Goal: Use online tool/utility: Use online tool/utility

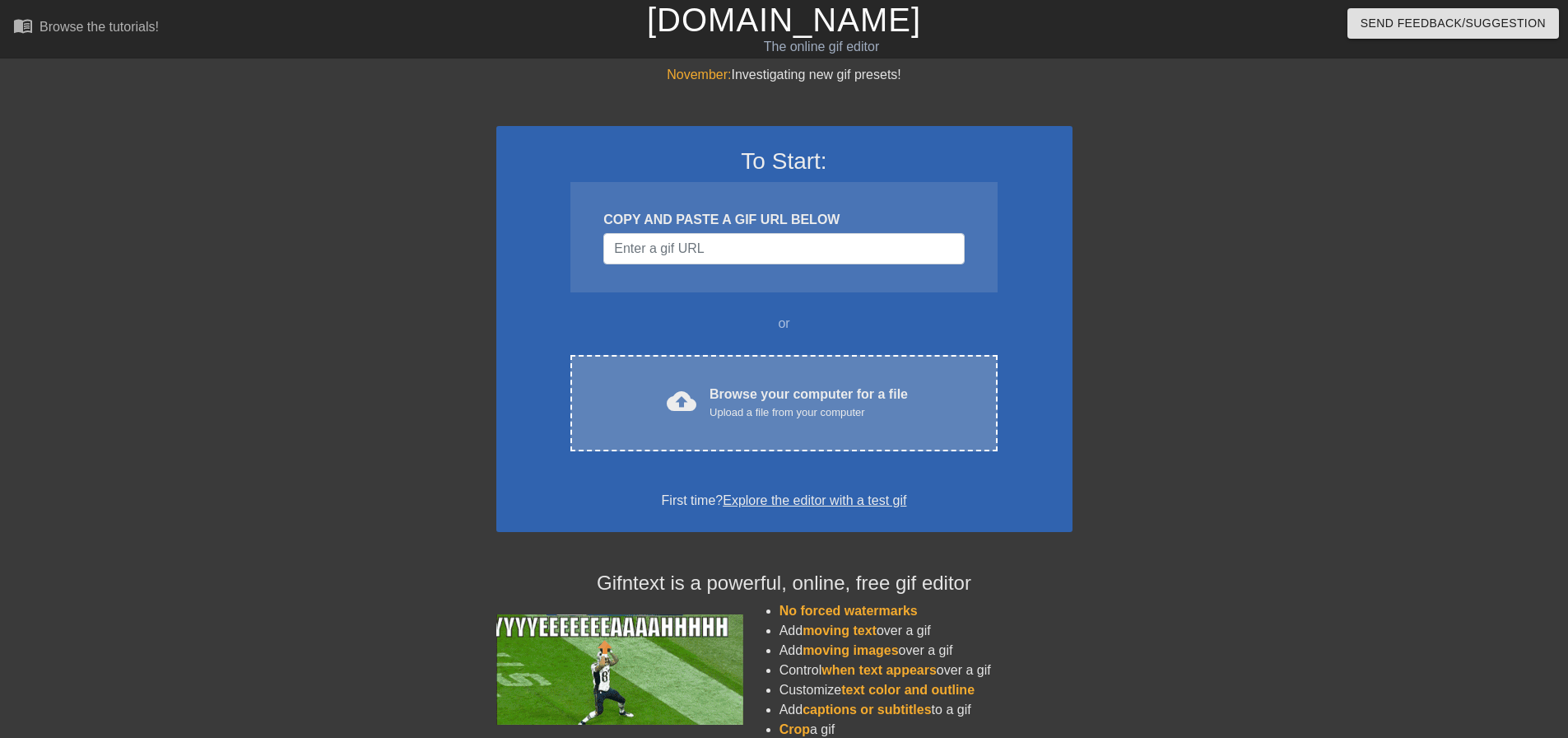
click at [802, 390] on div "Browse your computer for a file Upload a file from your computer" at bounding box center [809, 403] width 198 height 36
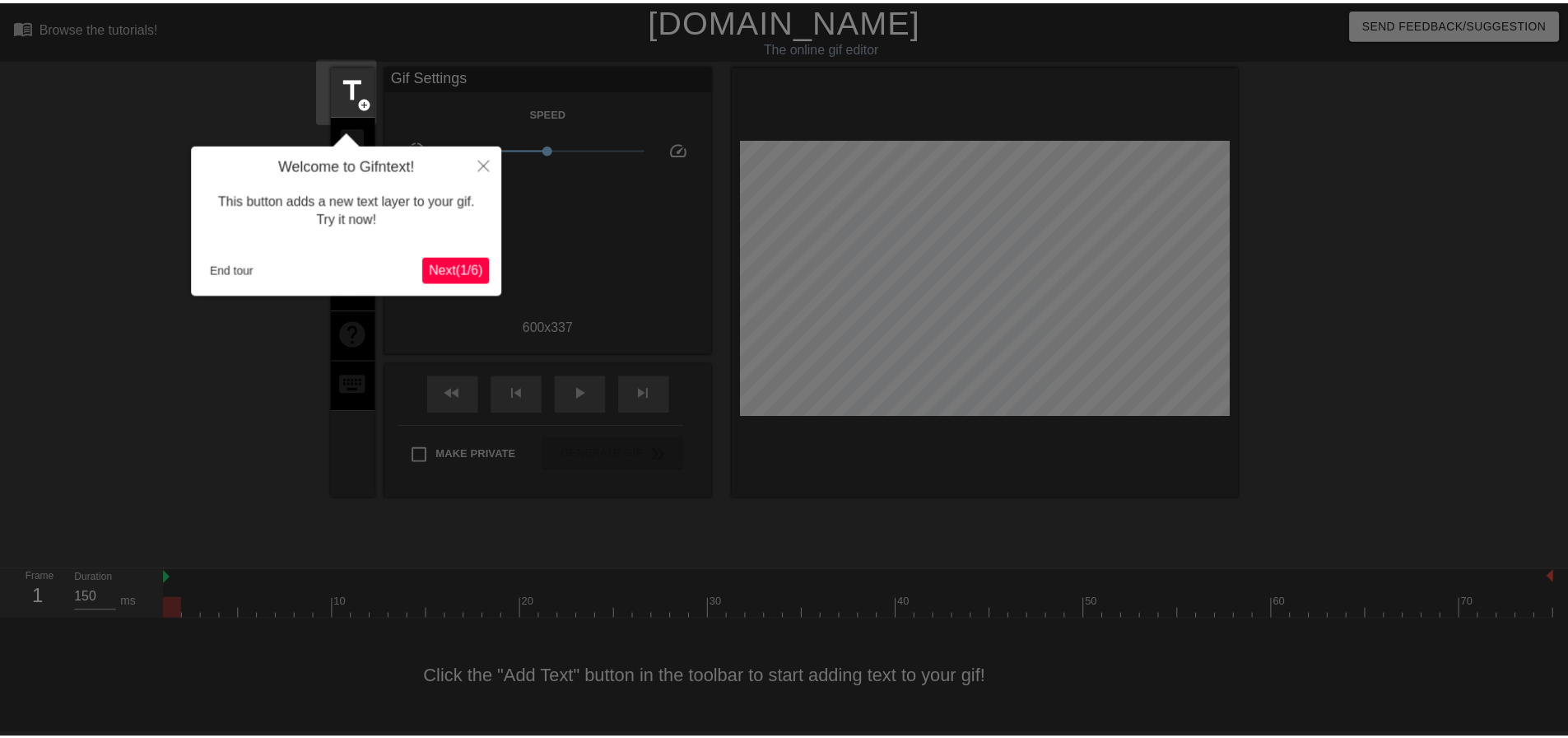
scroll to position [8, 0]
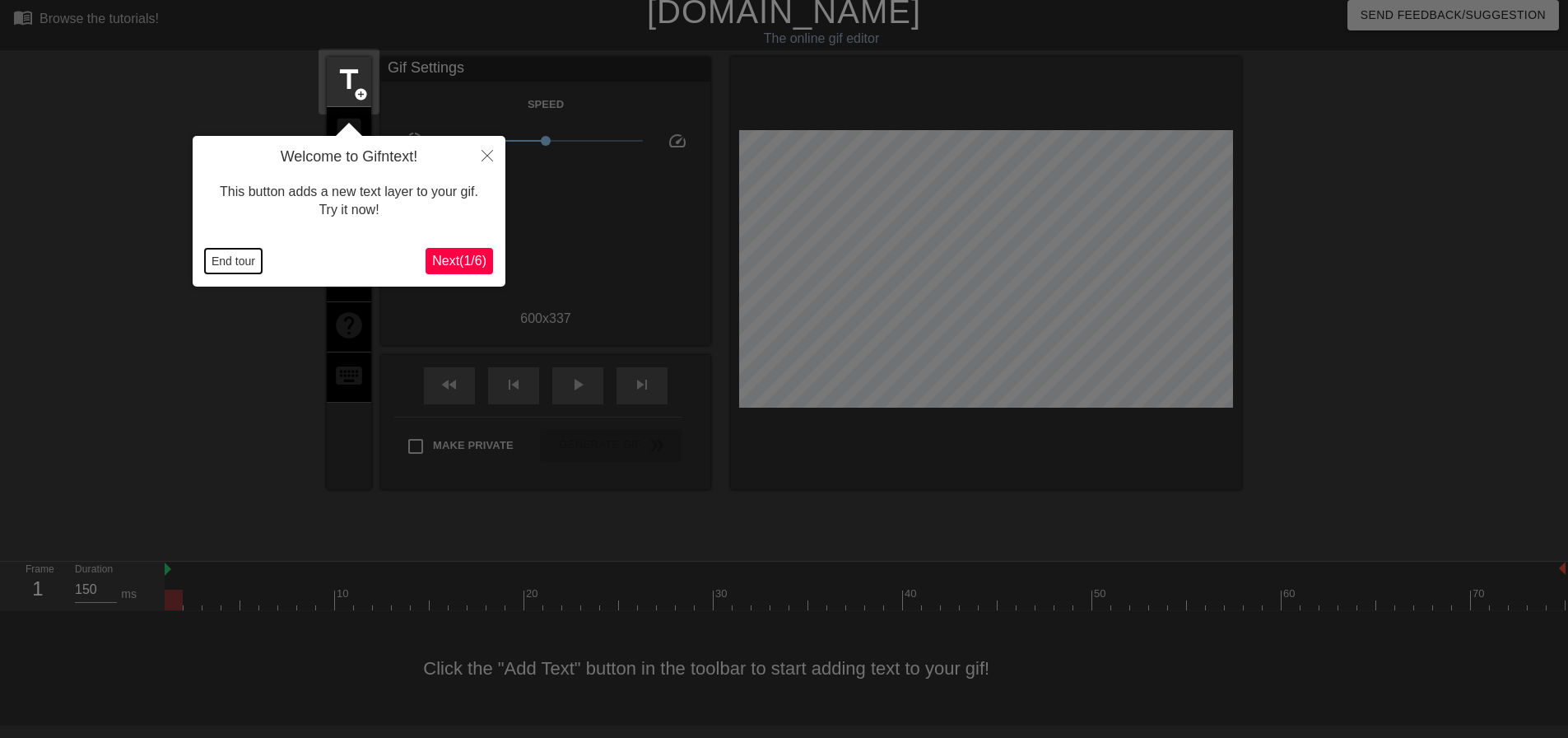
click at [236, 258] on button "End tour" at bounding box center [234, 261] width 57 height 24
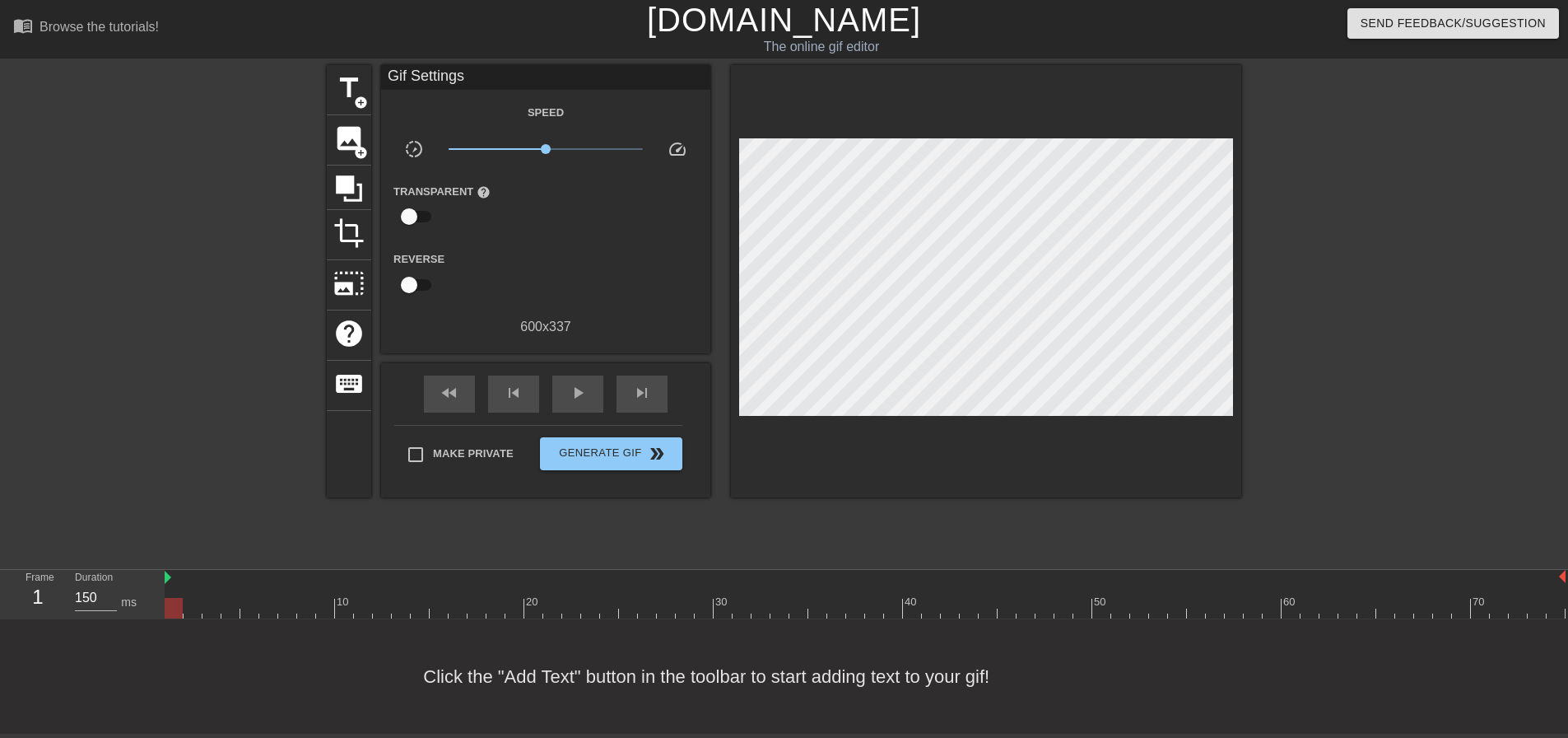
click at [1431, 339] on div at bounding box center [1384, 312] width 247 height 494
click at [564, 386] on div "play_arrow" at bounding box center [577, 394] width 51 height 37
click at [578, 384] on span "pause" at bounding box center [577, 393] width 20 height 20
drag, startPoint x: 299, startPoint y: 596, endPoint x: 164, endPoint y: 591, distance: 135.1
click at [164, 591] on div "Frame 1 Duration 150 ms 10 20 30 40 50 60 70" at bounding box center [784, 594] width 1568 height 49
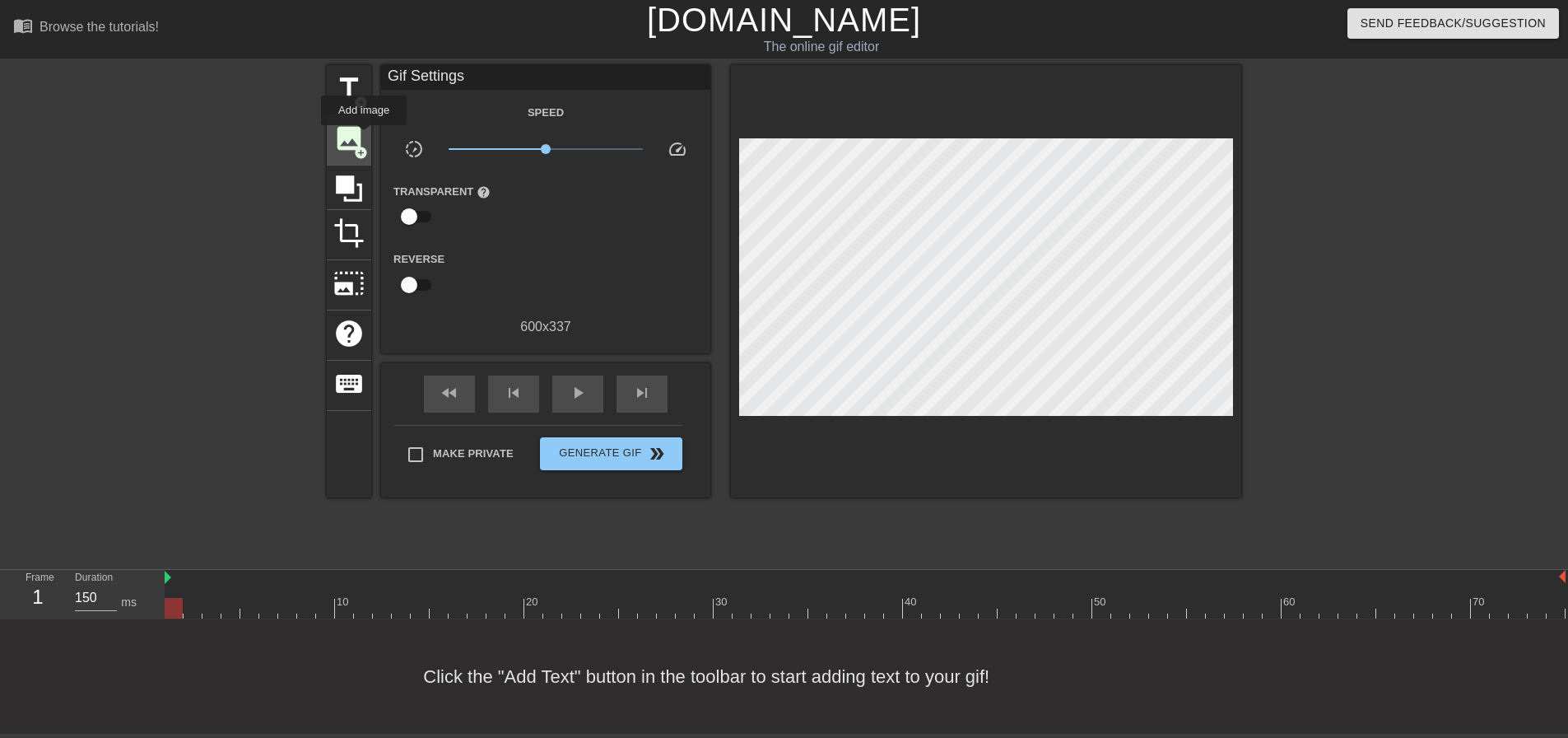
click at [364, 146] on span "add_circle" at bounding box center [361, 153] width 14 height 14
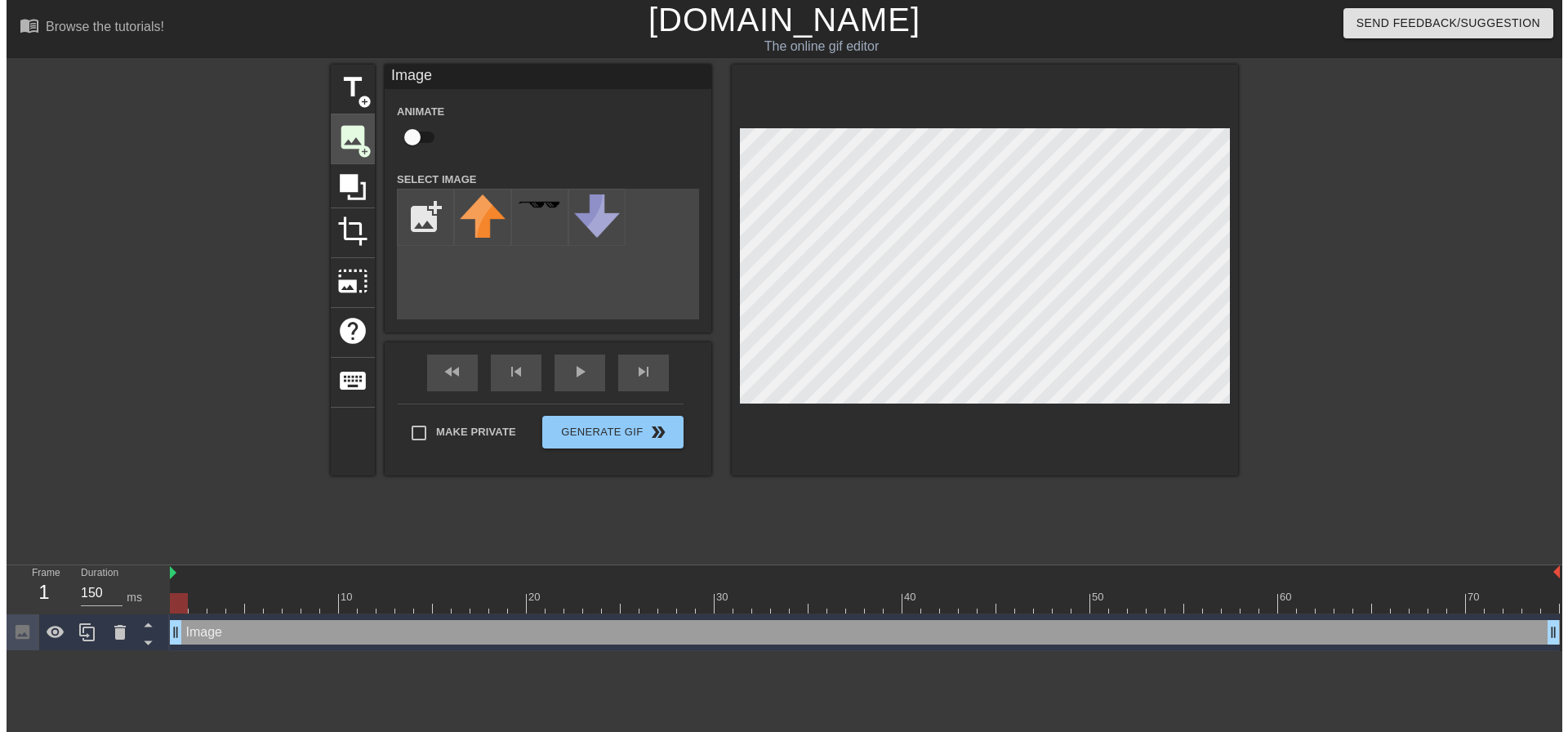
scroll to position [0, 0]
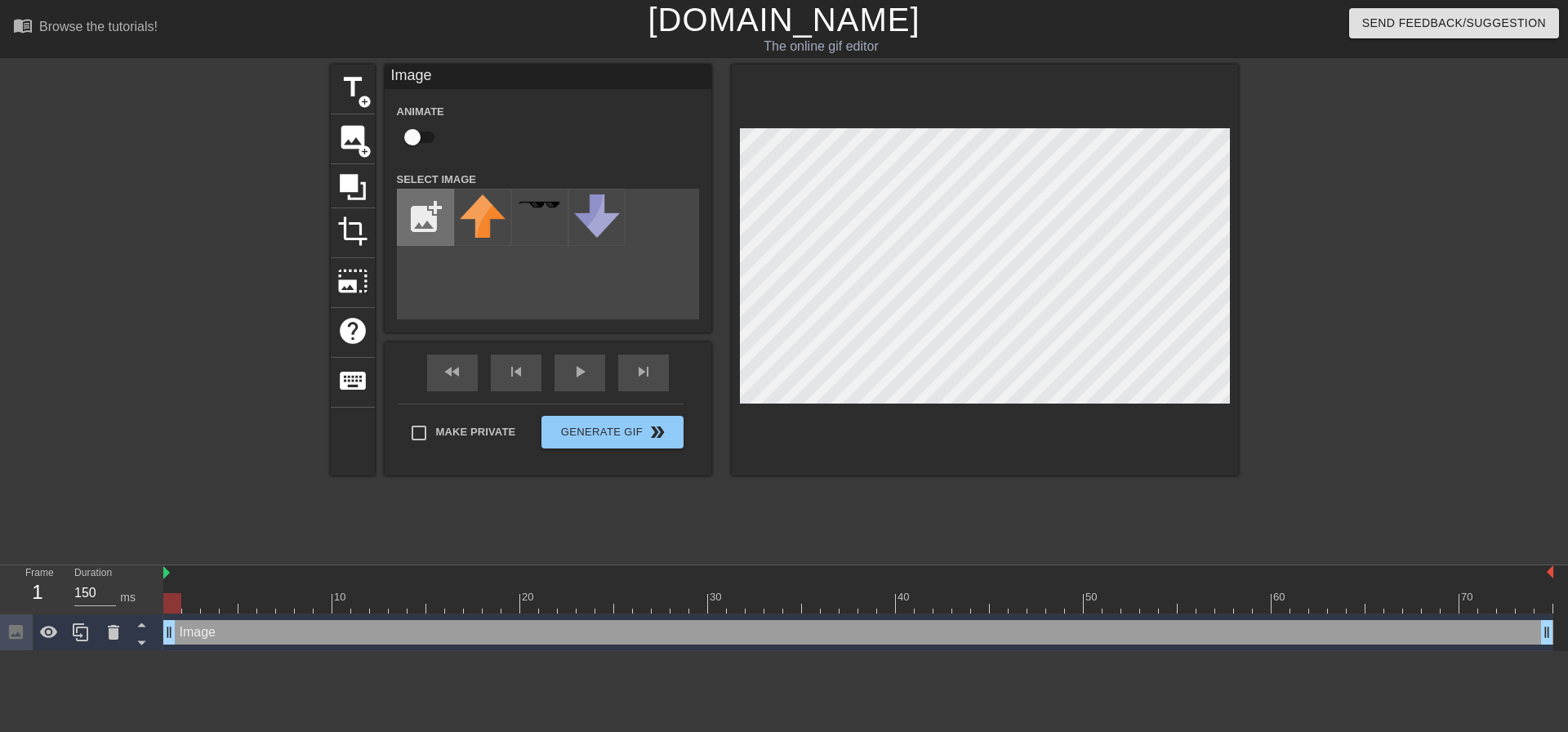
click at [424, 204] on input "file" at bounding box center [426, 217] width 56 height 56
click at [421, 214] on input "file" at bounding box center [426, 217] width 56 height 56
click at [472, 210] on img at bounding box center [482, 217] width 46 height 46
click at [1308, 261] on div "title add_circle image add_circle crop photo_size_select_large help keyboard Im…" at bounding box center [784, 310] width 1568 height 490
click at [435, 220] on input "file" at bounding box center [426, 217] width 56 height 56
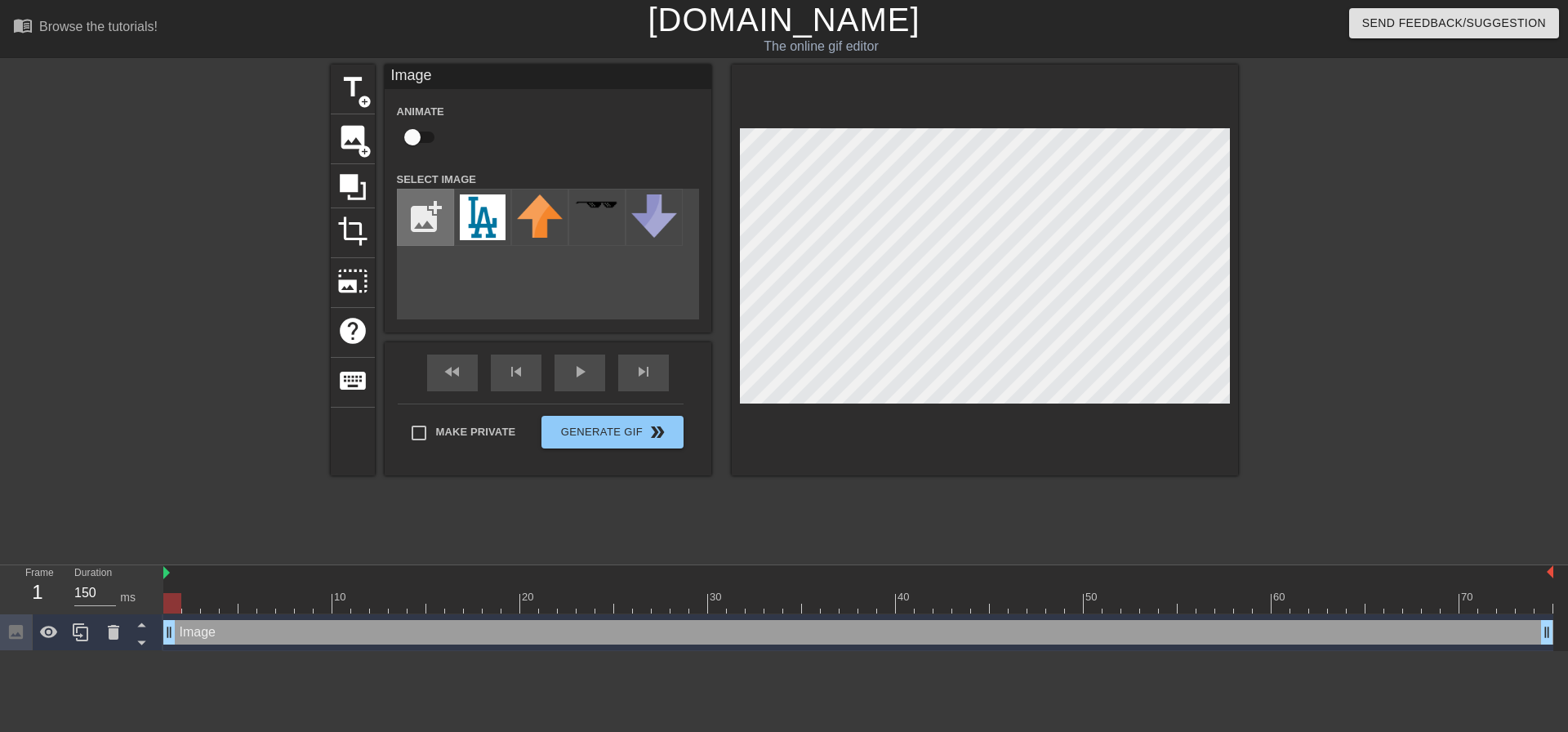
type input "C:\fakepath\los-angeles-dodgers-logo-png.png"
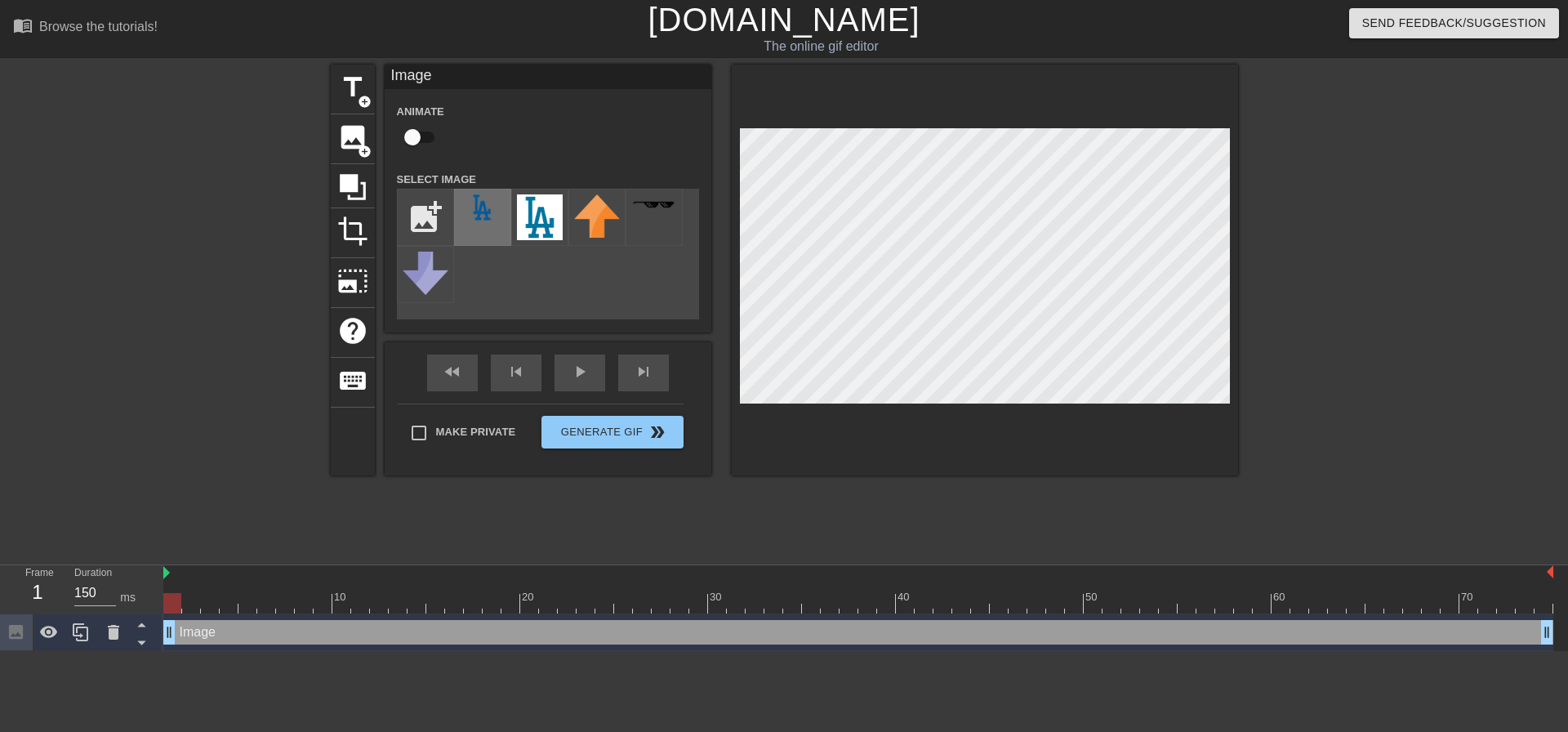
click at [493, 194] on img at bounding box center [482, 207] width 46 height 26
click at [1320, 274] on div at bounding box center [1380, 310] width 245 height 490
click at [413, 218] on input "file" at bounding box center [426, 217] width 56 height 56
type input "C:\fakepath\los-angeles-dodgers-logo-png.png"
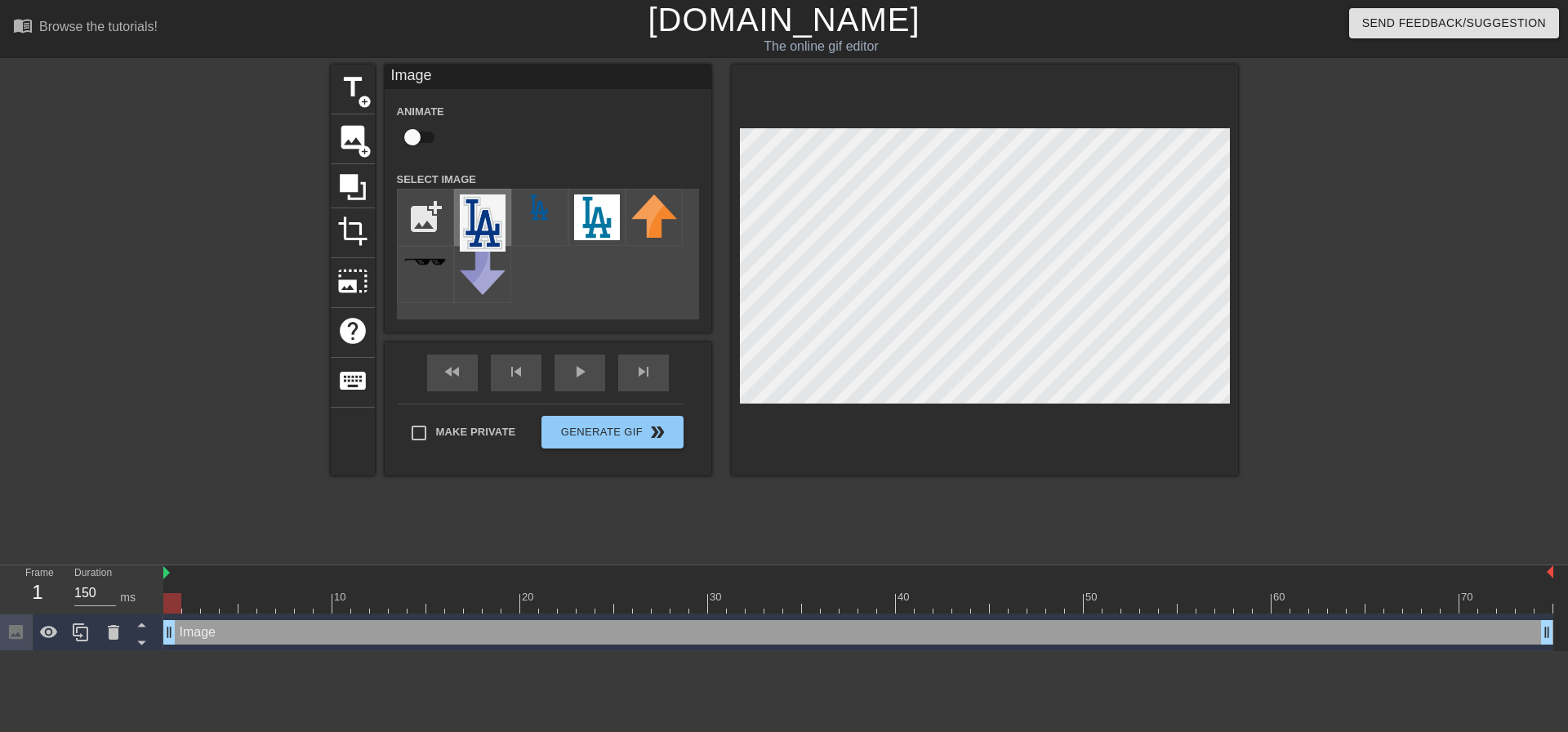
click at [489, 220] on img at bounding box center [482, 223] width 46 height 57
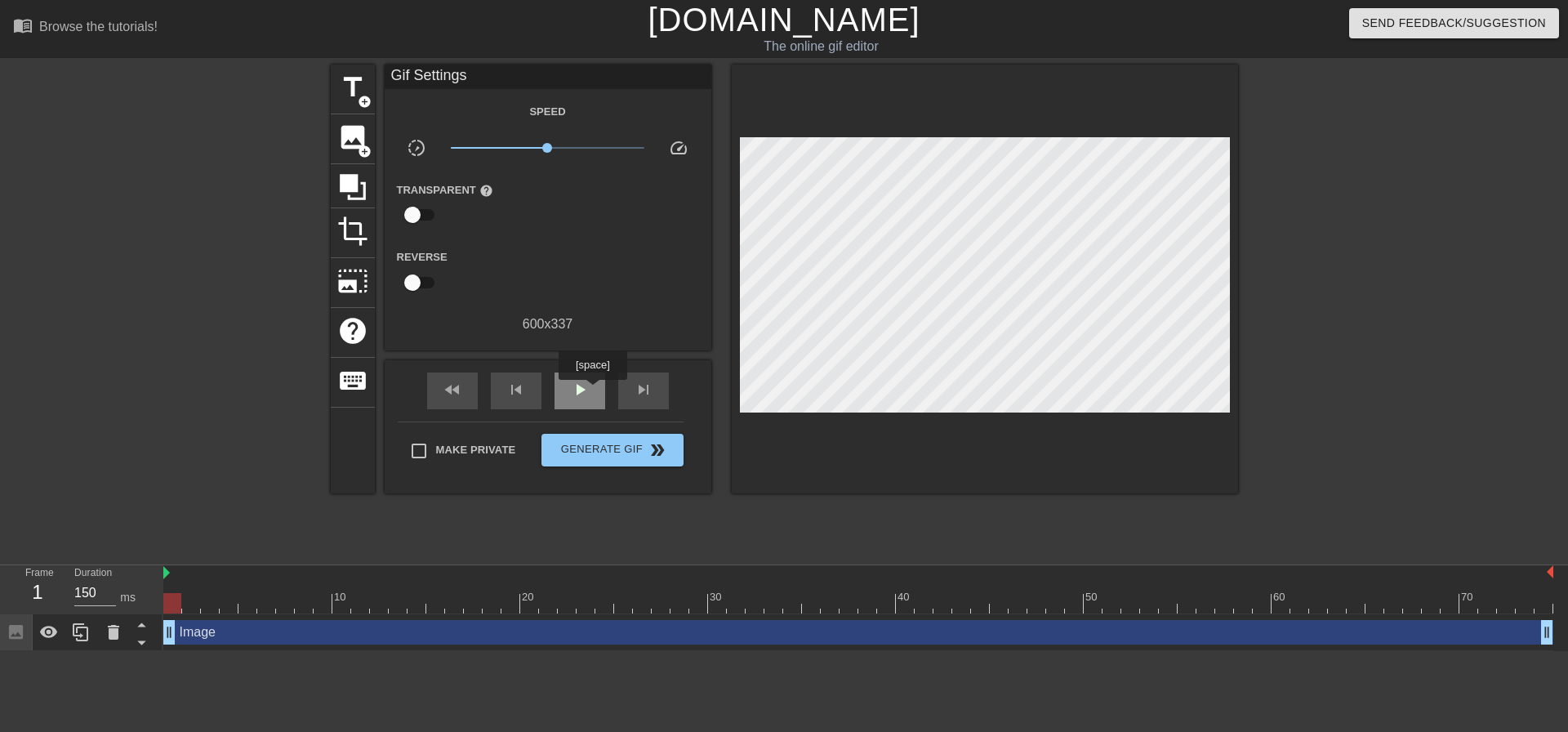
click at [595, 383] on div "play_arrow" at bounding box center [579, 391] width 51 height 37
click at [595, 383] on div "pause" at bounding box center [579, 391] width 51 height 37
click at [595, 383] on div "play_arrow" at bounding box center [579, 391] width 51 height 37
click at [595, 383] on div "pause" at bounding box center [579, 391] width 51 height 37
click at [469, 384] on div "fast_rewind" at bounding box center [452, 391] width 51 height 37
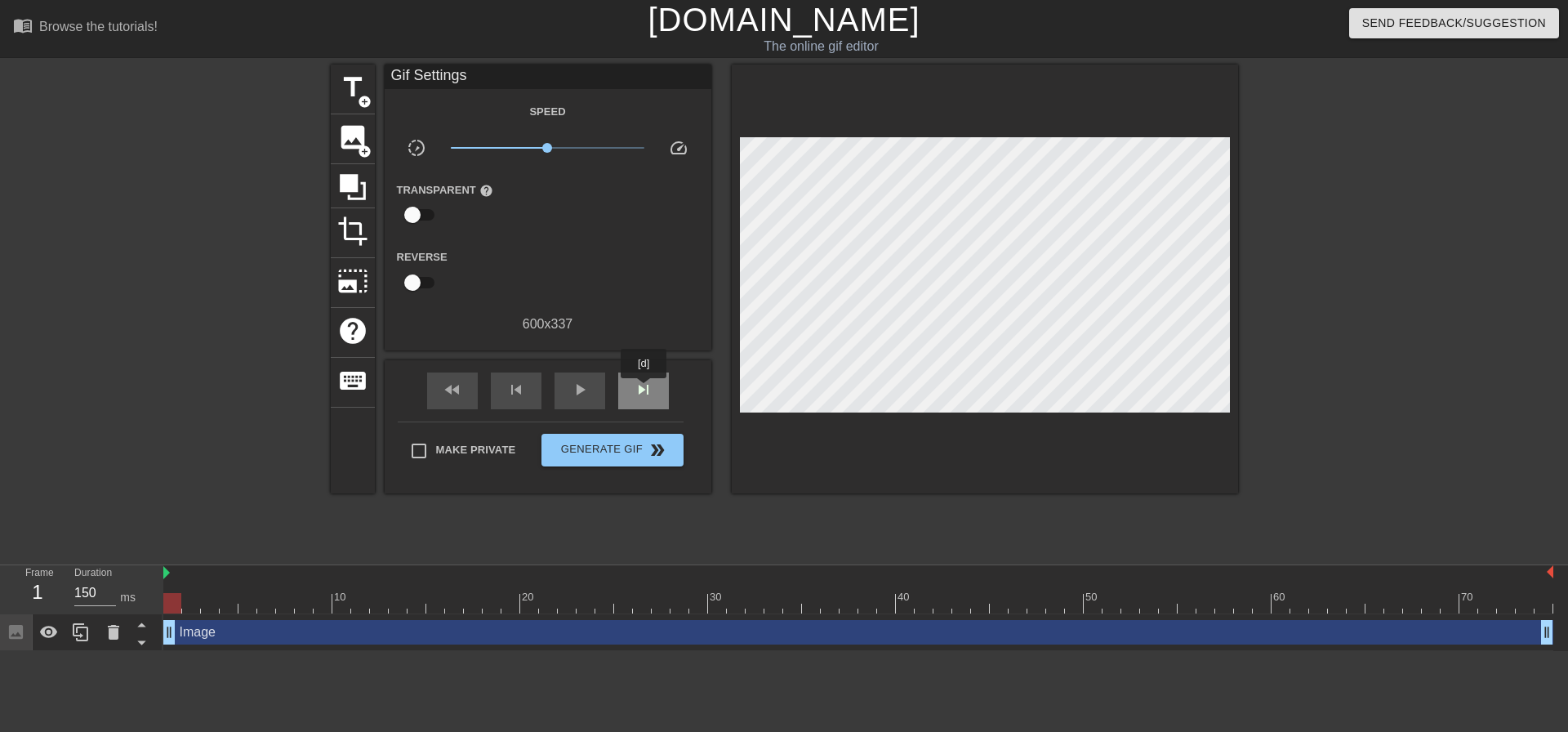
click at [644, 390] on span "skip_next" at bounding box center [643, 390] width 20 height 20
click at [644, 392] on span "skip_next" at bounding box center [643, 390] width 20 height 20
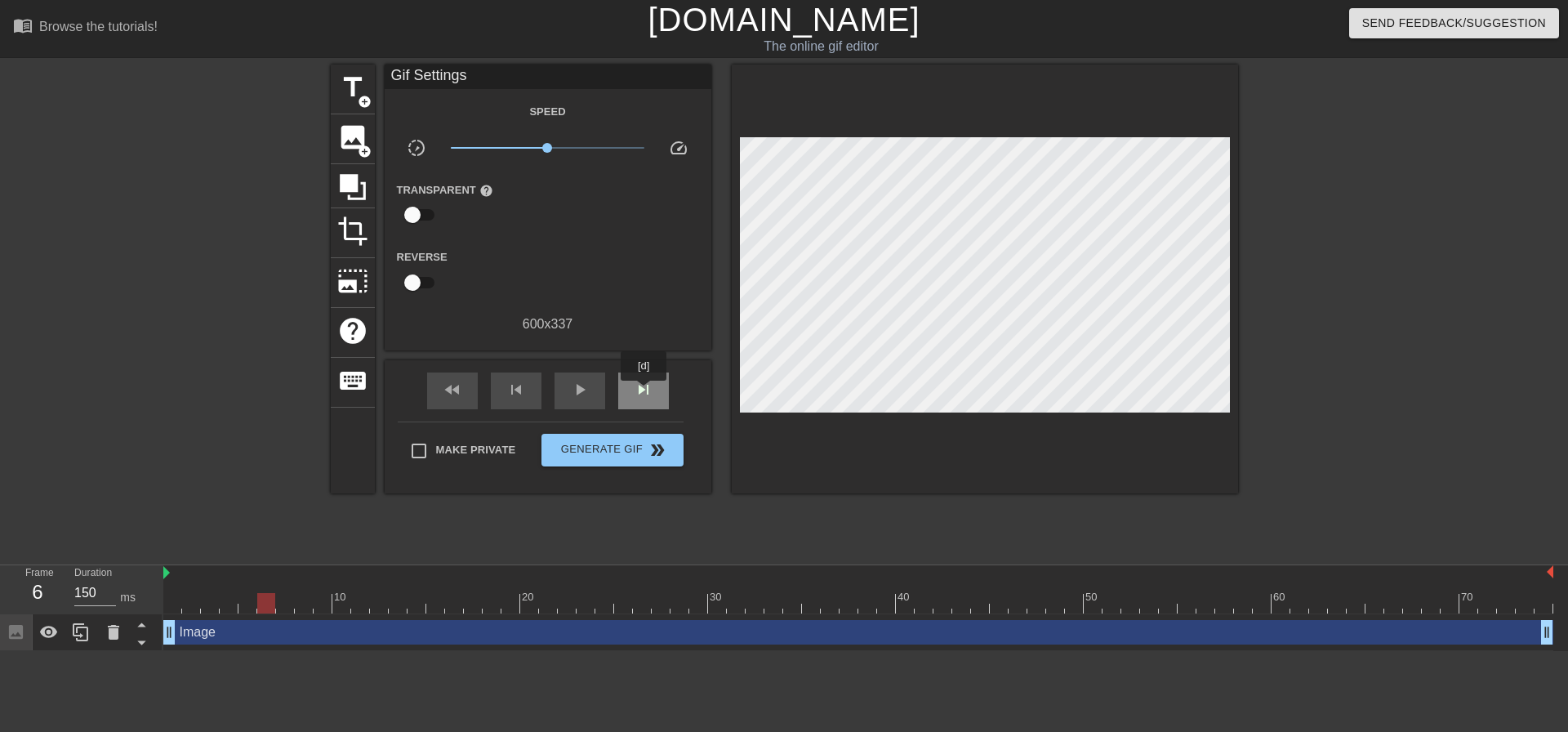
click at [644, 392] on span "skip_next" at bounding box center [643, 390] width 20 height 20
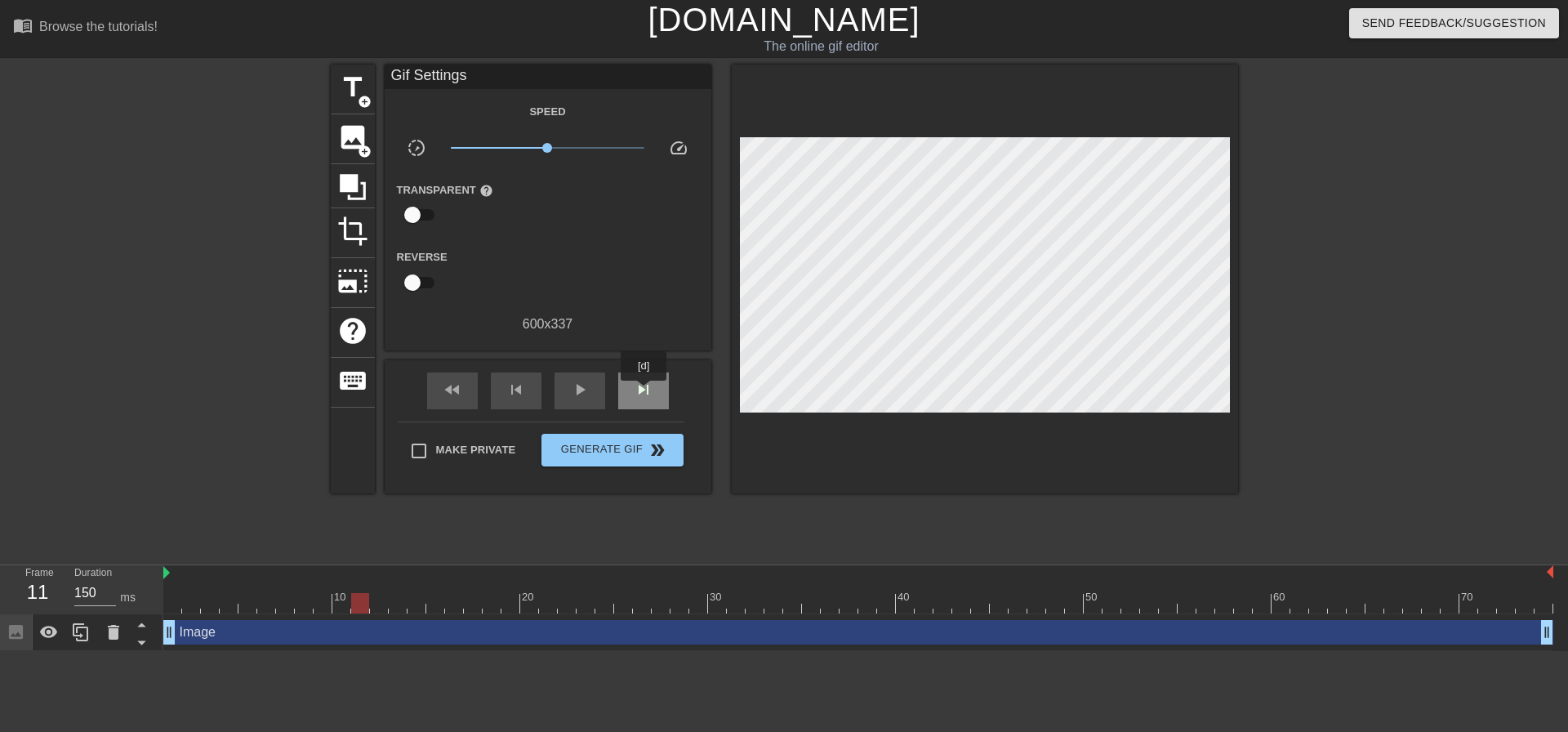
click at [644, 392] on span "skip_next" at bounding box center [643, 390] width 20 height 20
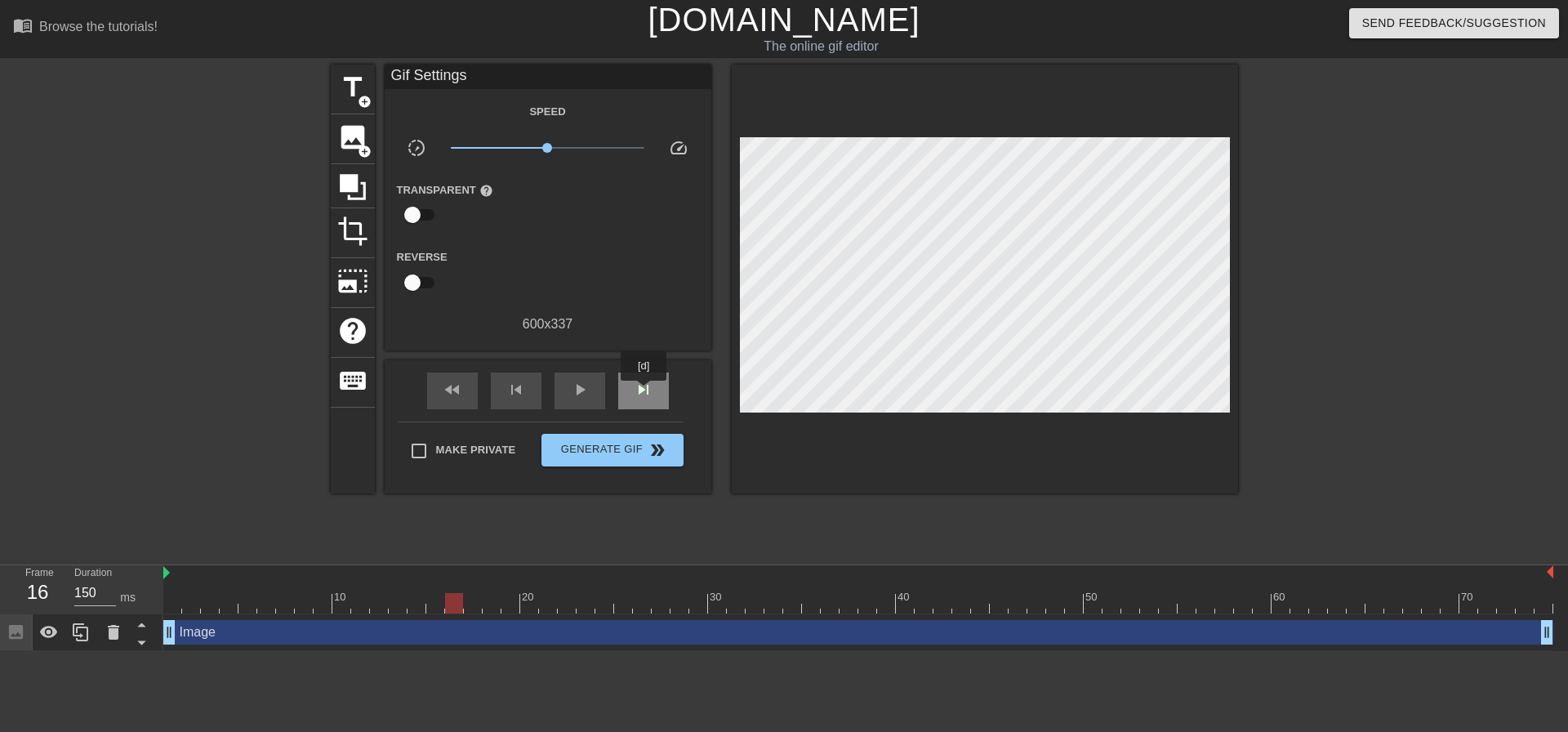
click at [644, 392] on span "skip_next" at bounding box center [643, 390] width 20 height 20
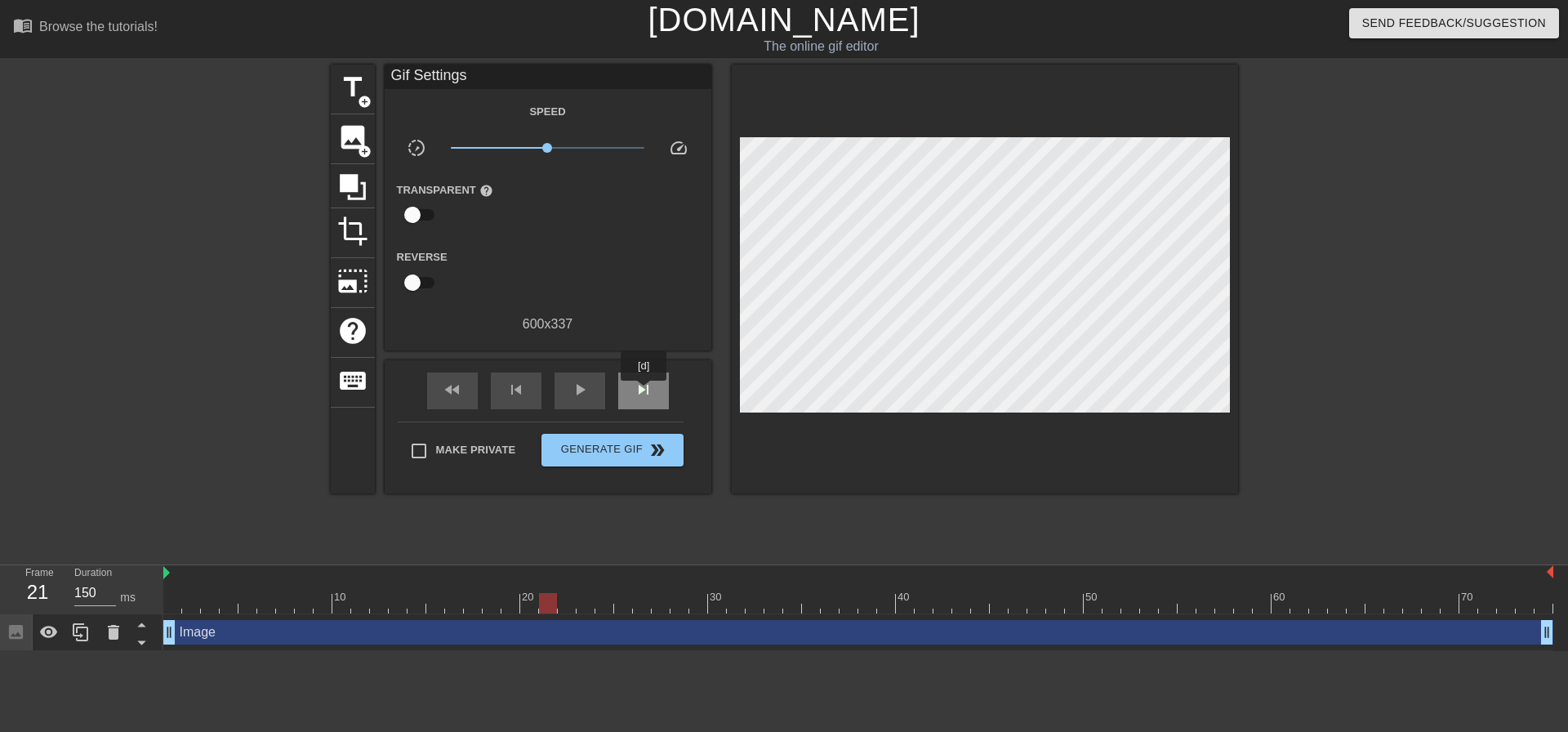
click at [644, 392] on span "skip_next" at bounding box center [643, 390] width 20 height 20
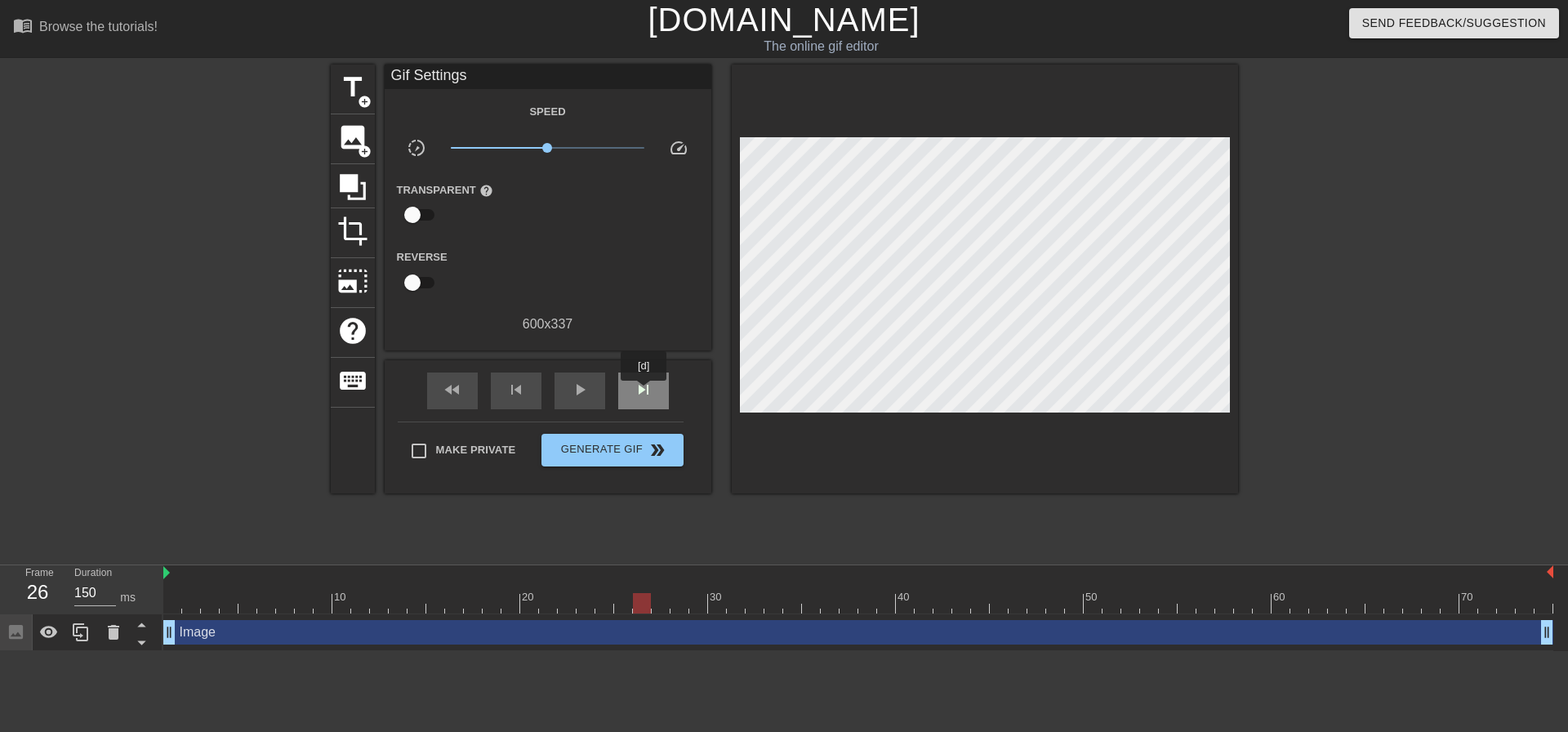
click at [644, 392] on span "skip_next" at bounding box center [643, 390] width 20 height 20
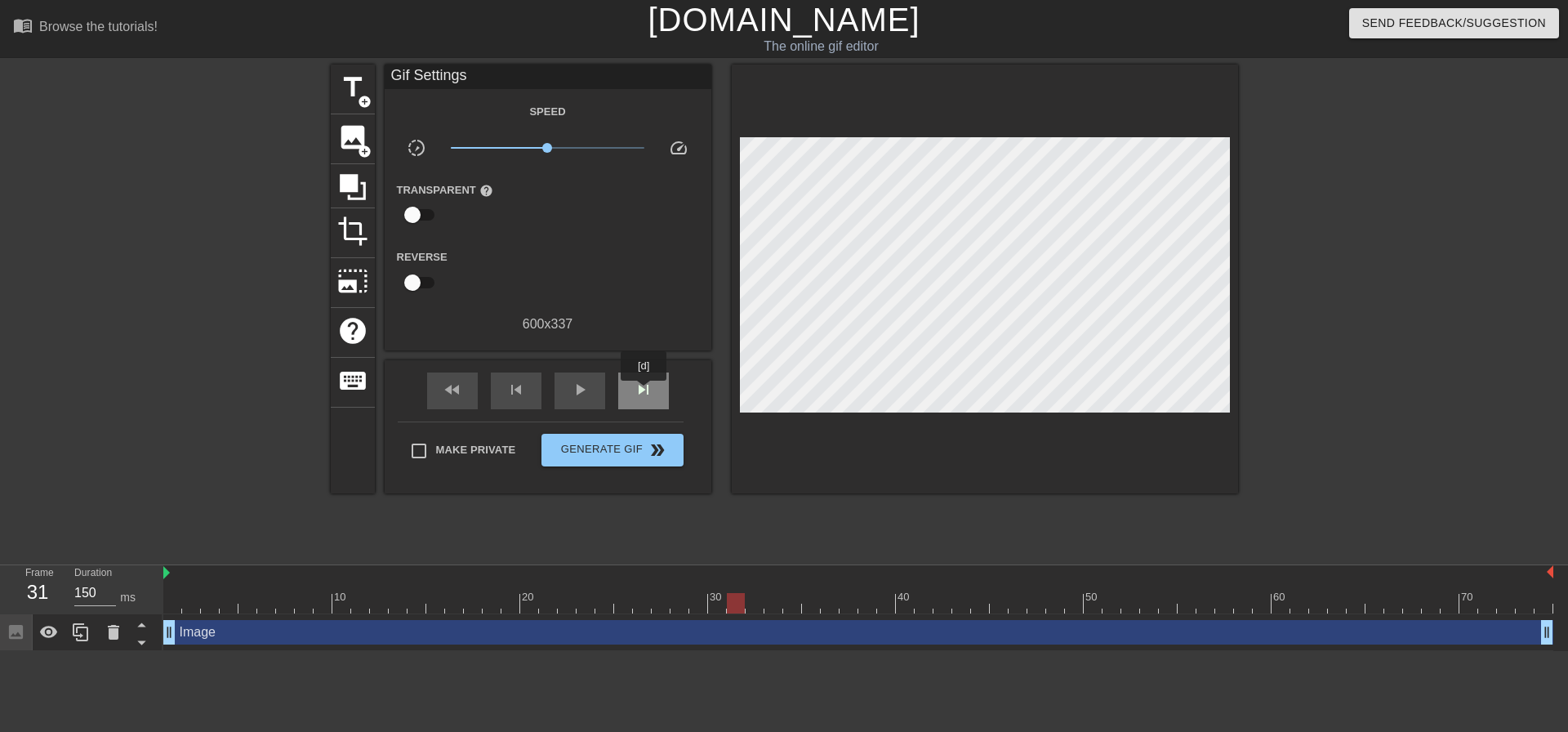
click at [644, 392] on span "skip_next" at bounding box center [643, 390] width 20 height 20
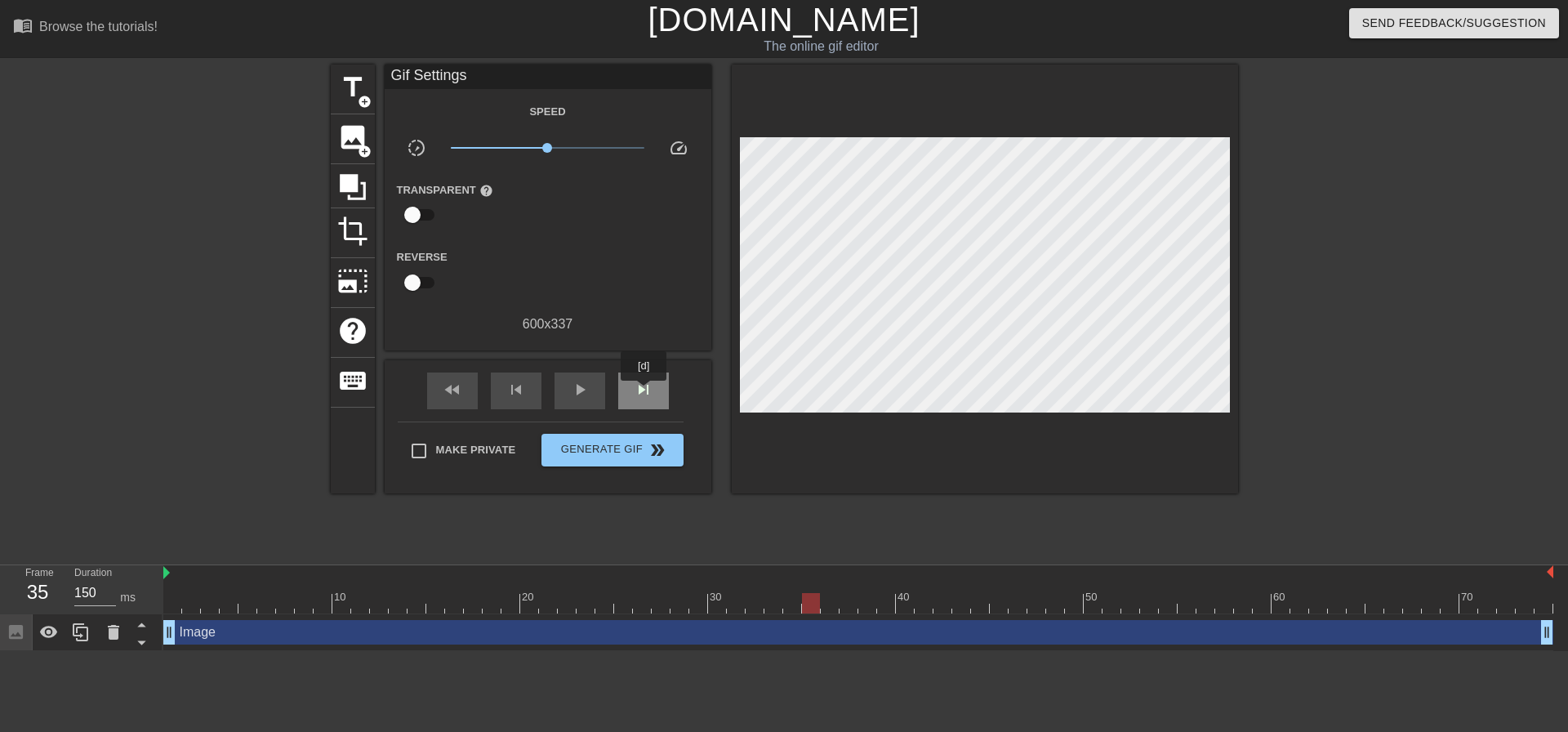
click at [644, 392] on span "skip_next" at bounding box center [643, 390] width 20 height 20
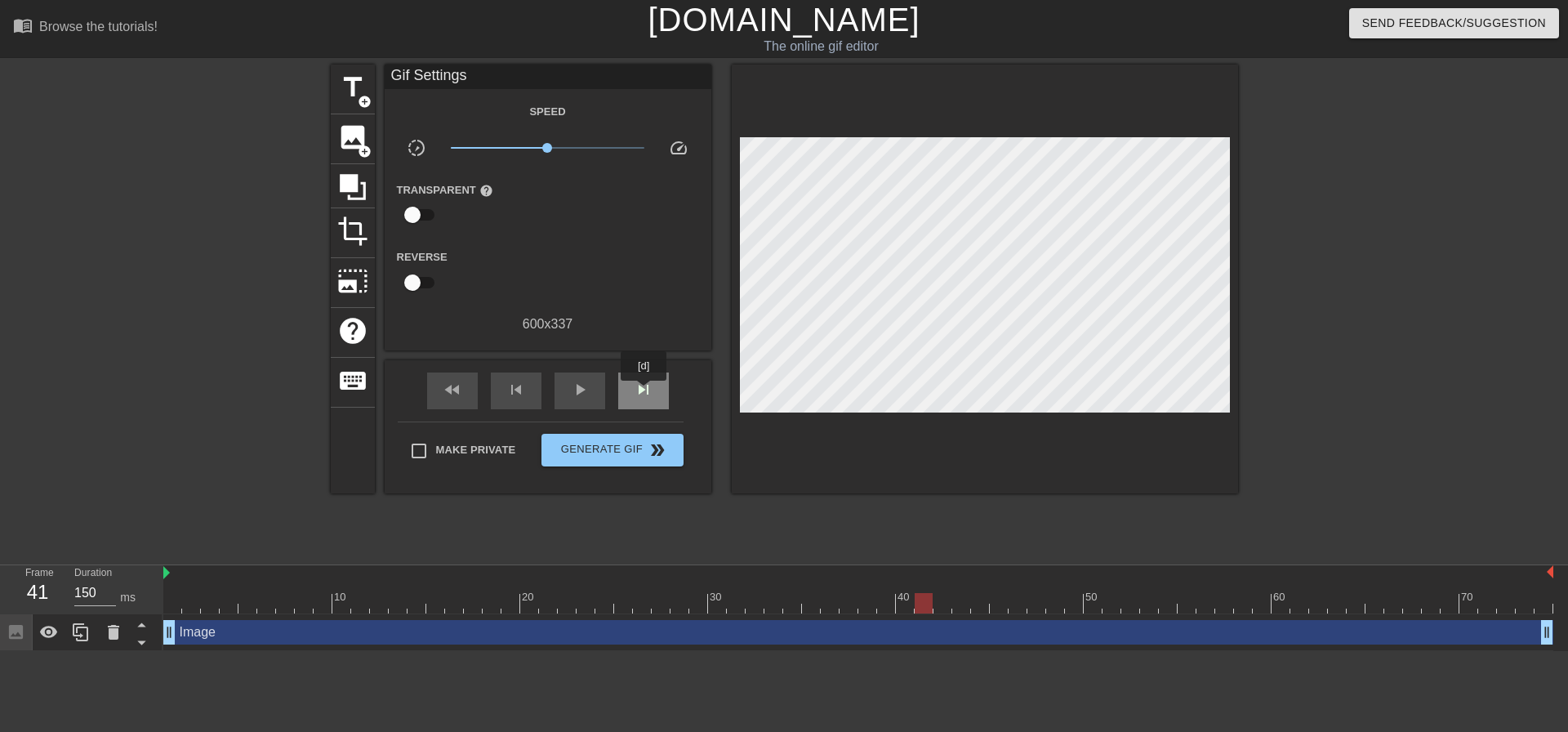
click at [644, 392] on span "skip_next" at bounding box center [643, 390] width 20 height 20
click at [537, 399] on div "skip_previous" at bounding box center [516, 391] width 51 height 37
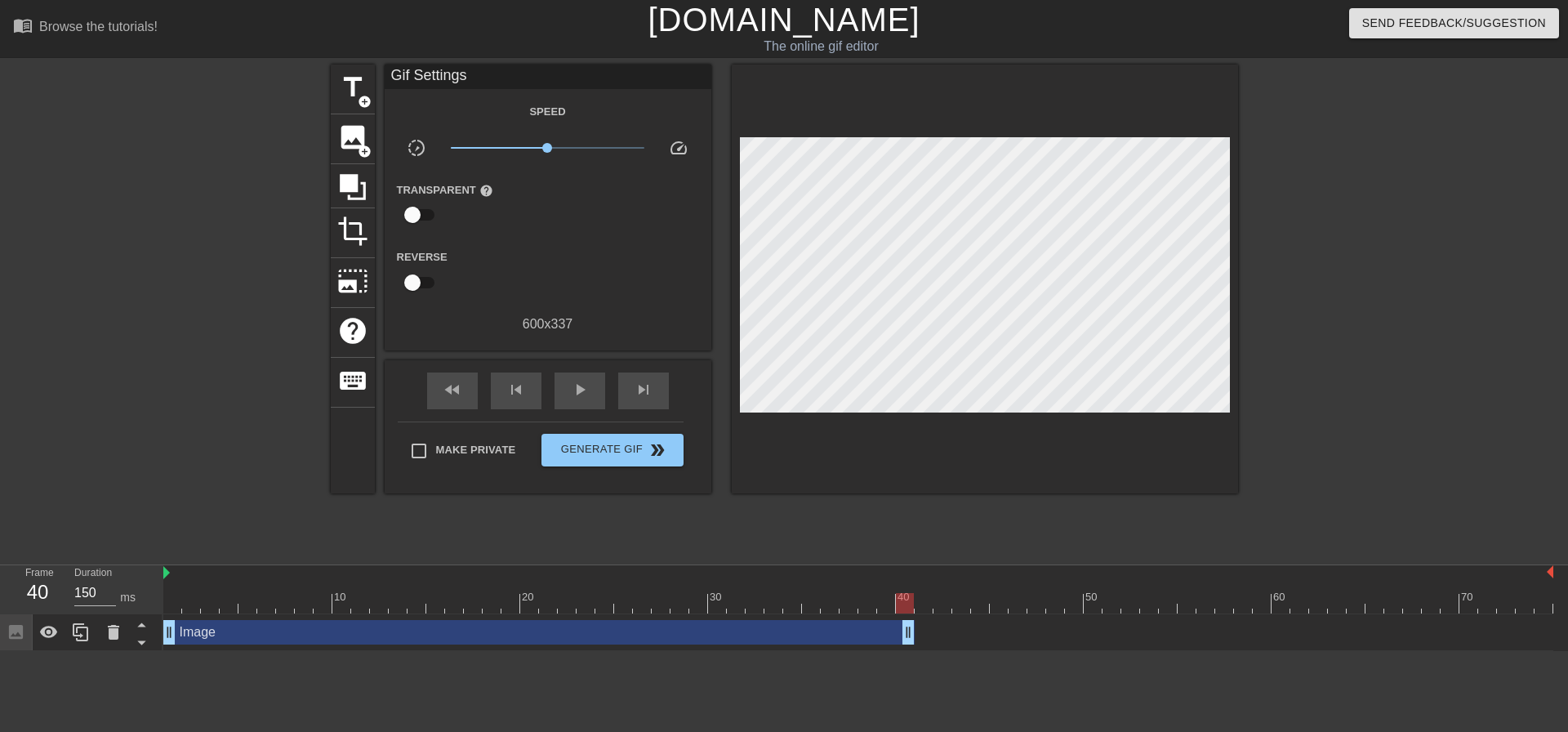
drag, startPoint x: 1544, startPoint y: 634, endPoint x: 911, endPoint y: 635, distance: 633.0
click at [86, 627] on icon at bounding box center [81, 632] width 20 height 20
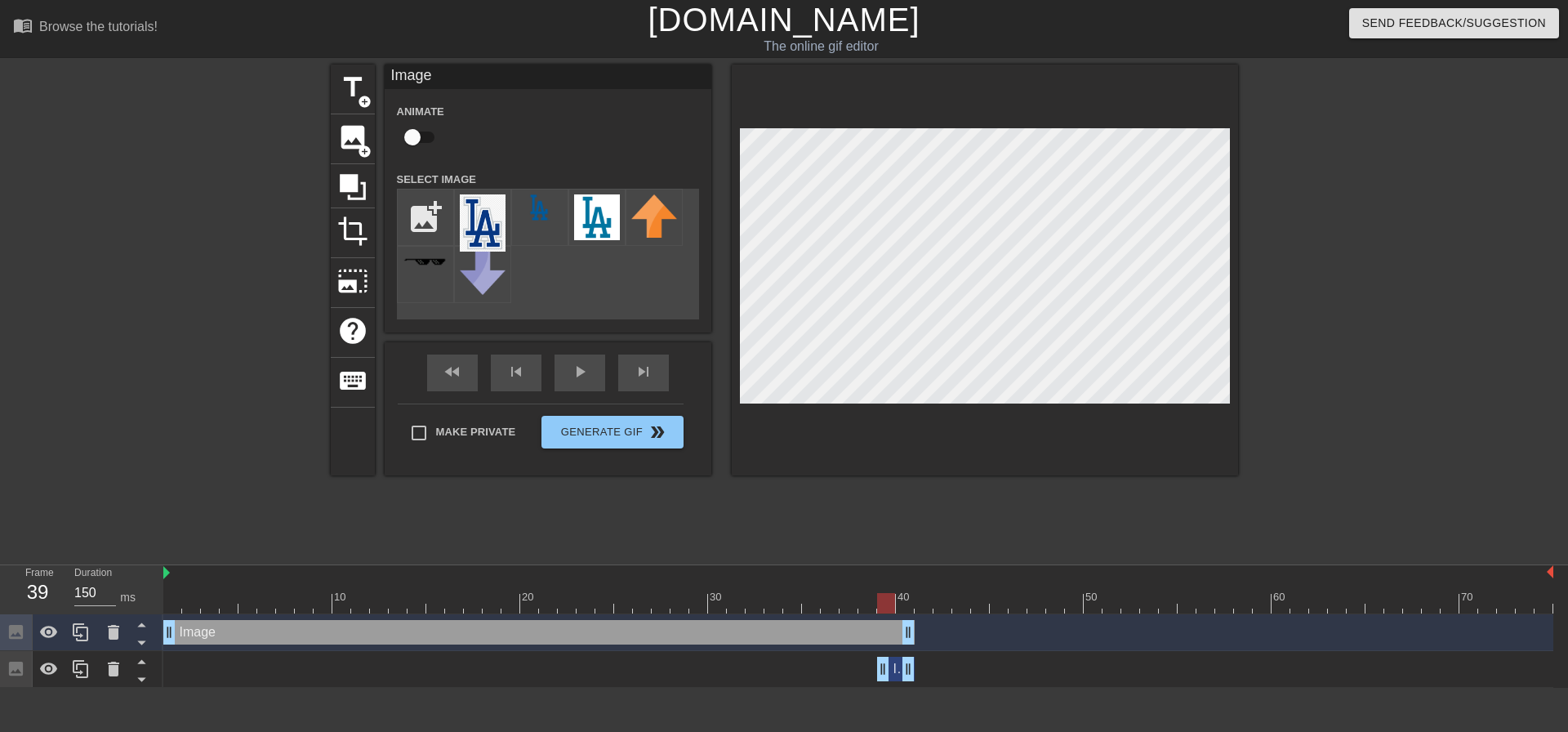
drag, startPoint x: 171, startPoint y: 678, endPoint x: 893, endPoint y: 687, distance: 722.1
click at [893, 687] on div "Image drag_handle drag_handle" at bounding box center [858, 669] width 1390 height 37
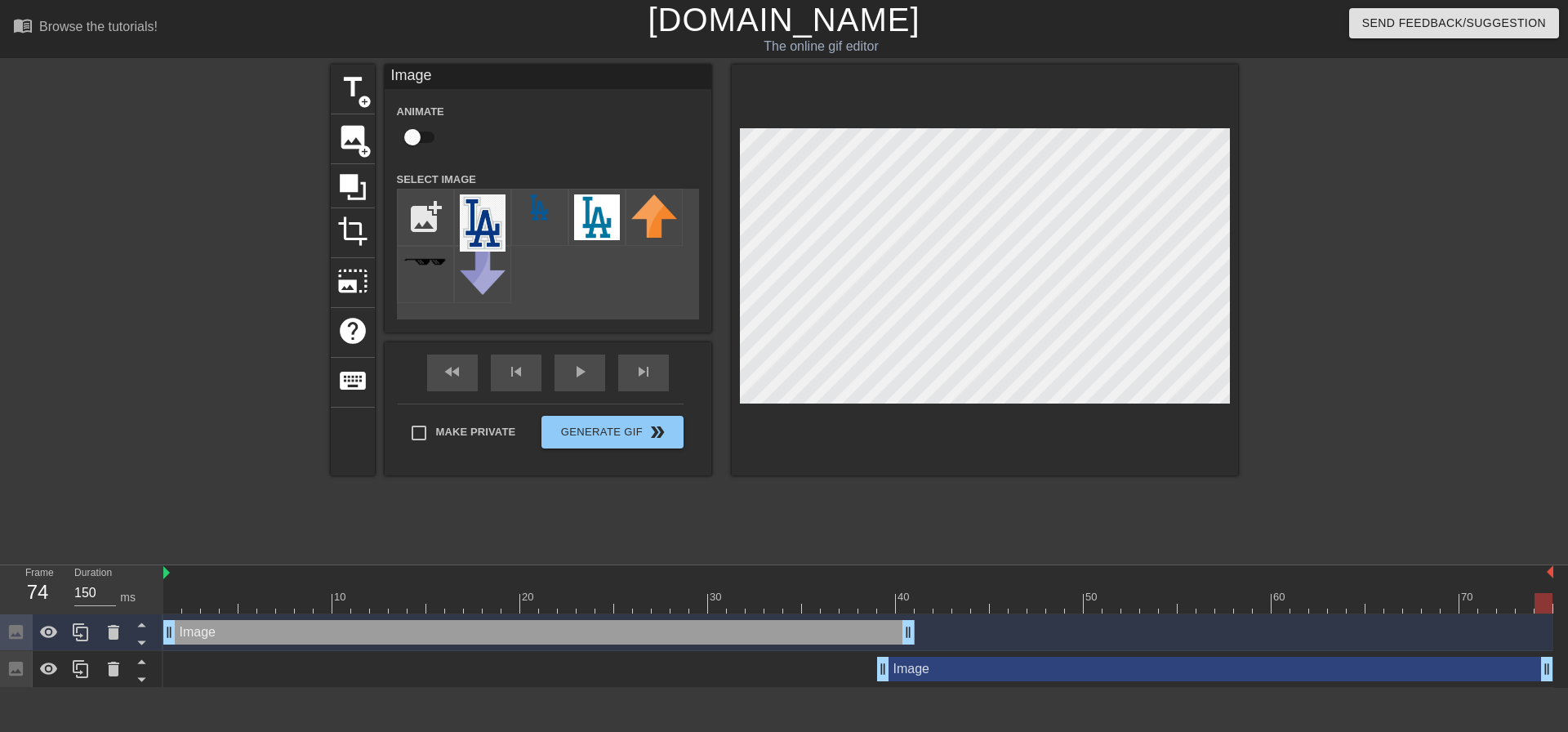
drag, startPoint x: 913, startPoint y: 662, endPoint x: 1567, endPoint y: 651, distance: 654.1
click at [1554, 651] on div "Image drag_handle drag_handle Image drag_handle drag_handle" at bounding box center [866, 650] width 1405 height 73
drag, startPoint x: 881, startPoint y: 670, endPoint x: 912, endPoint y: 666, distance: 31.3
click at [912, 666] on div "Image drag_handle drag_handle" at bounding box center [858, 669] width 1390 height 24
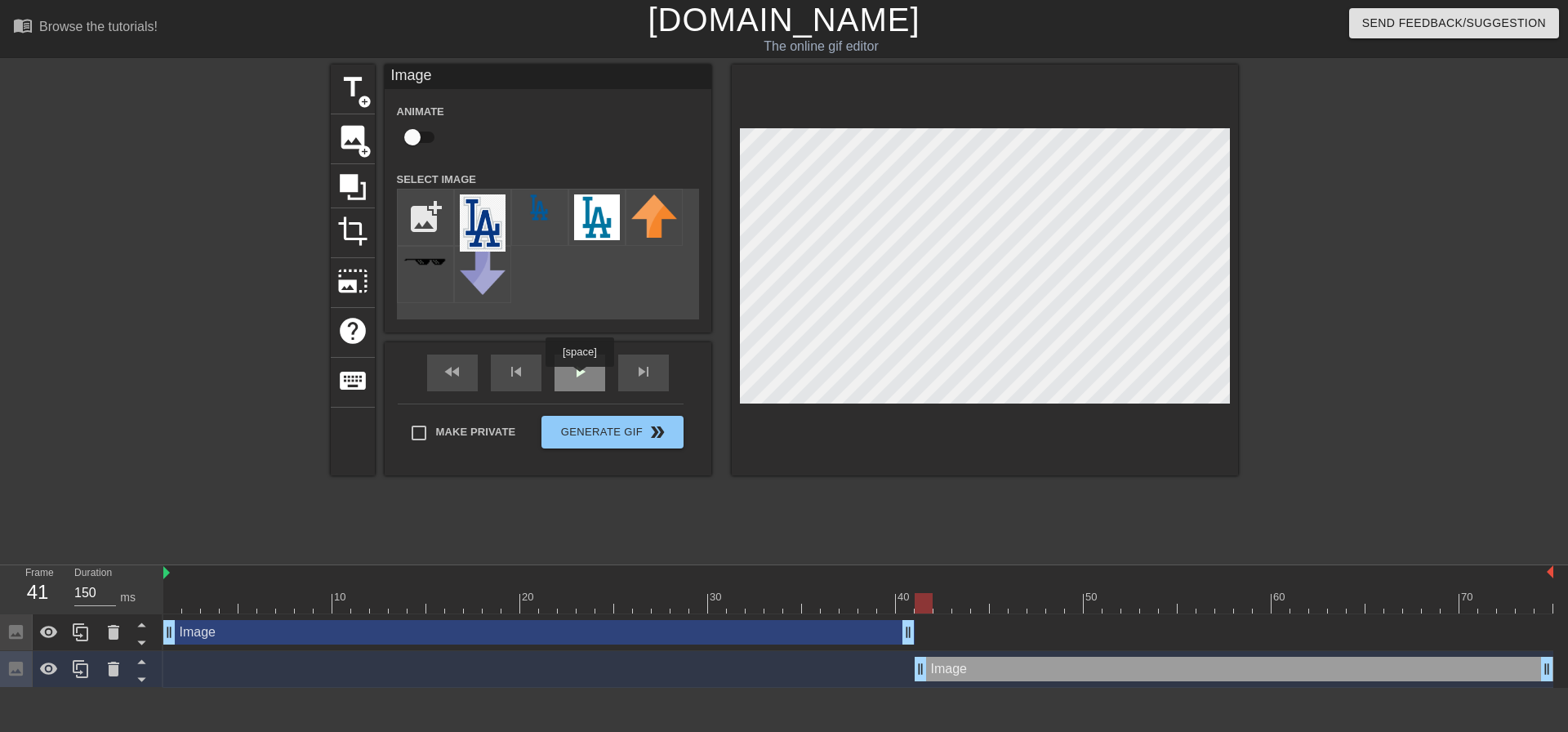
click at [578, 360] on div "fast_rewind skip_previous play_arrow skip_next" at bounding box center [548, 372] width 266 height 61
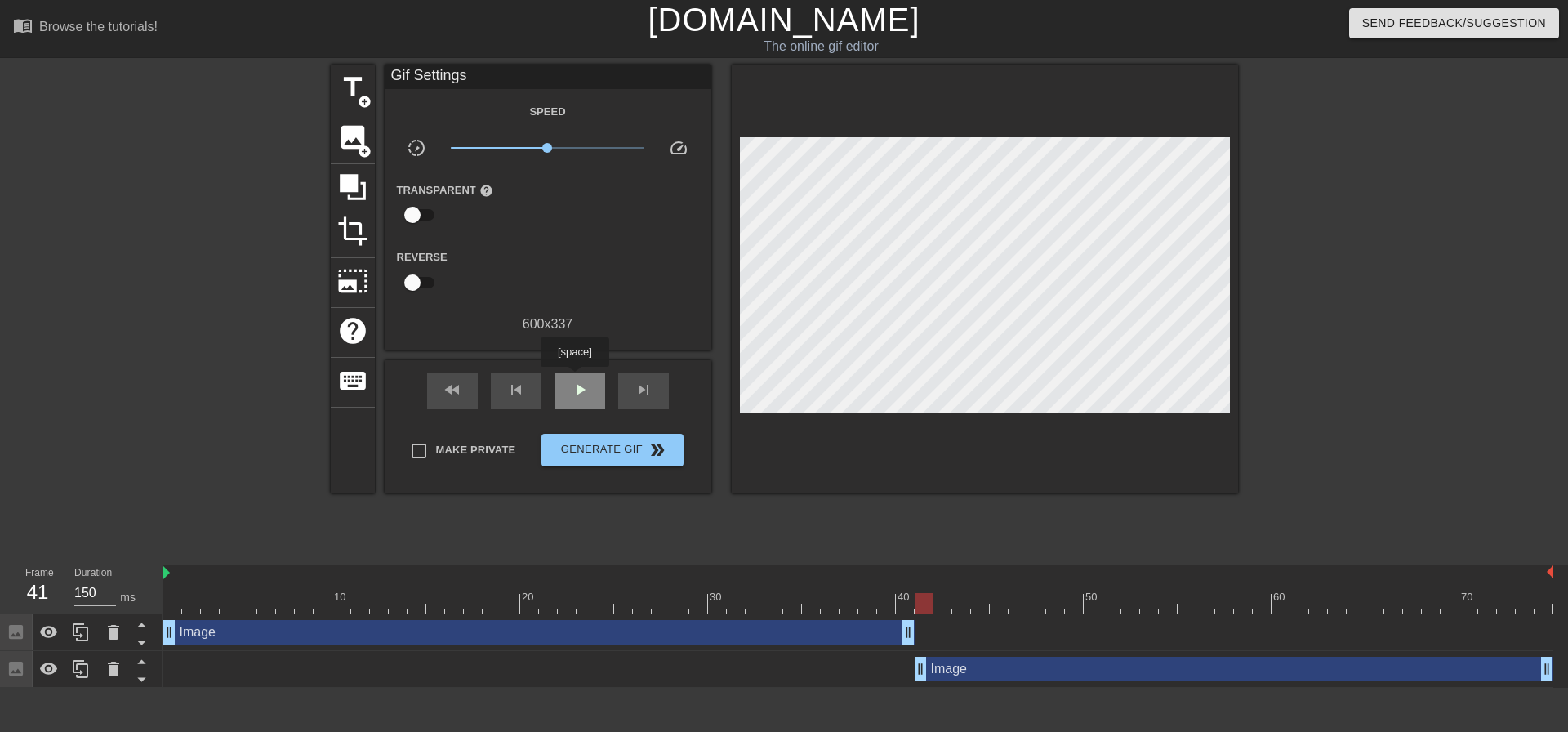
click at [574, 380] on span "play_arrow" at bounding box center [579, 390] width 20 height 20
click at [575, 387] on span "pause" at bounding box center [579, 390] width 20 height 20
click at [929, 601] on div at bounding box center [858, 604] width 1390 height 21
click at [77, 667] on icon at bounding box center [81, 668] width 15 height 18
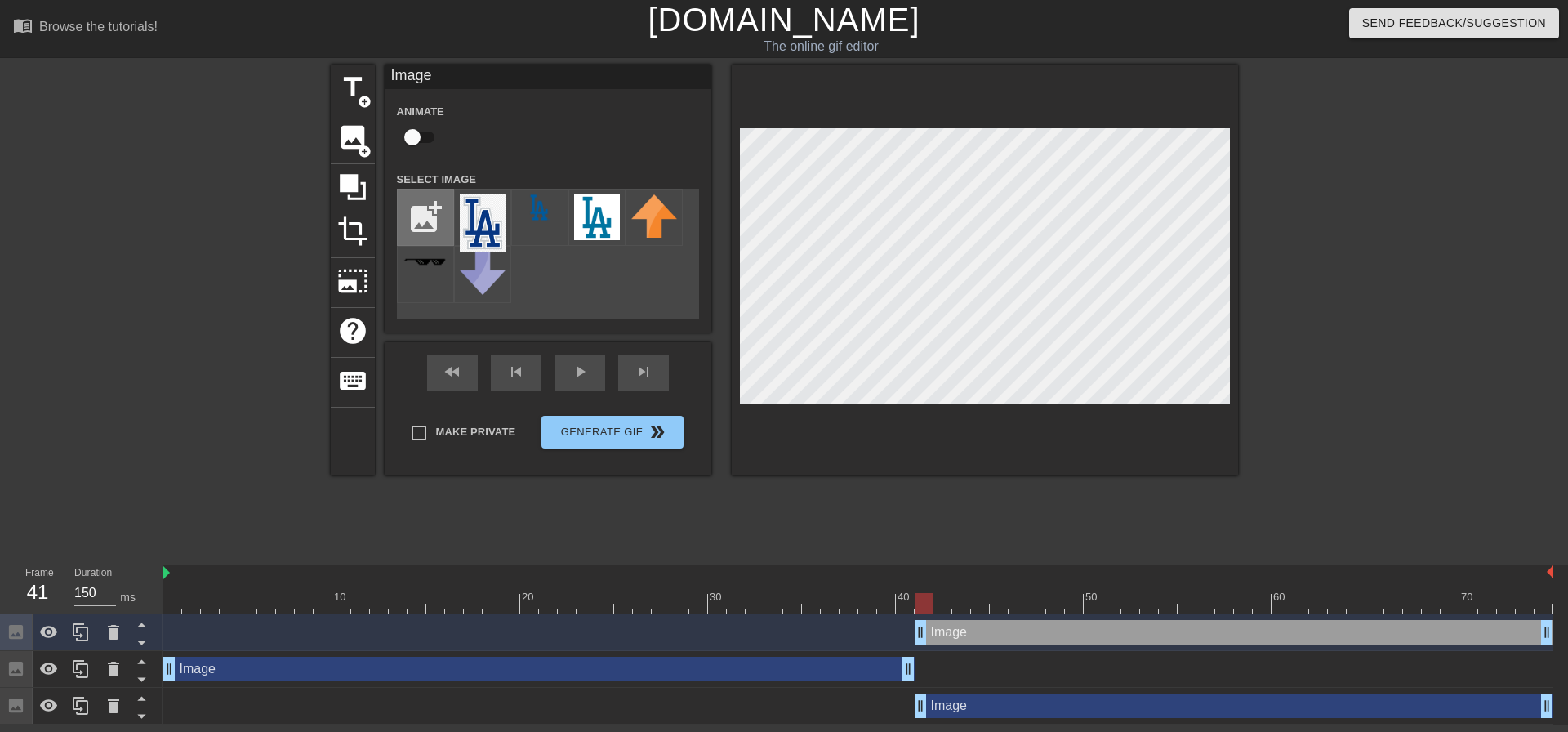
click at [421, 220] on input "file" at bounding box center [426, 217] width 56 height 56
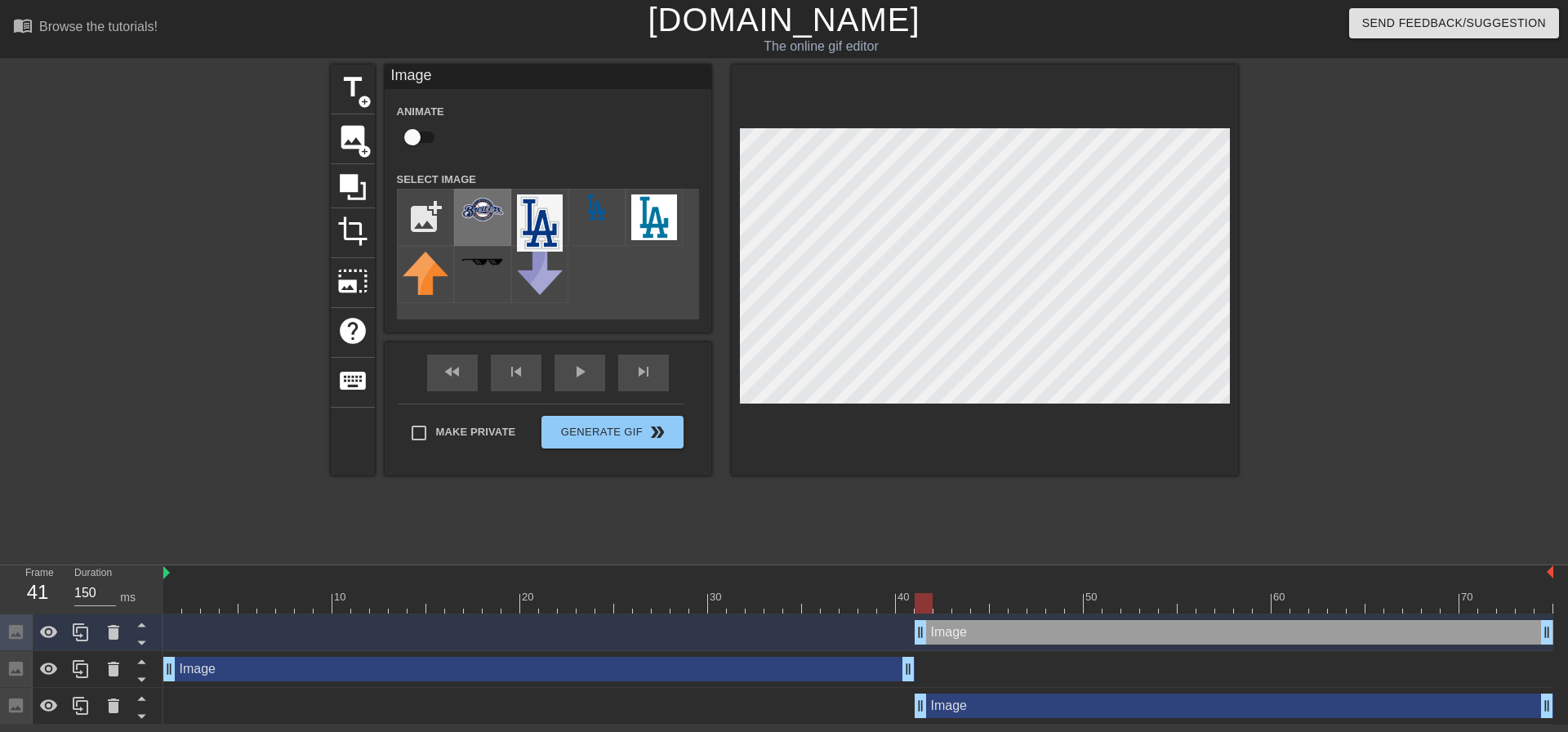
click at [469, 218] on img at bounding box center [482, 209] width 46 height 30
click at [430, 208] on input "file" at bounding box center [426, 217] width 56 height 56
type input "C:\fakepath\barrelman transparent.png"
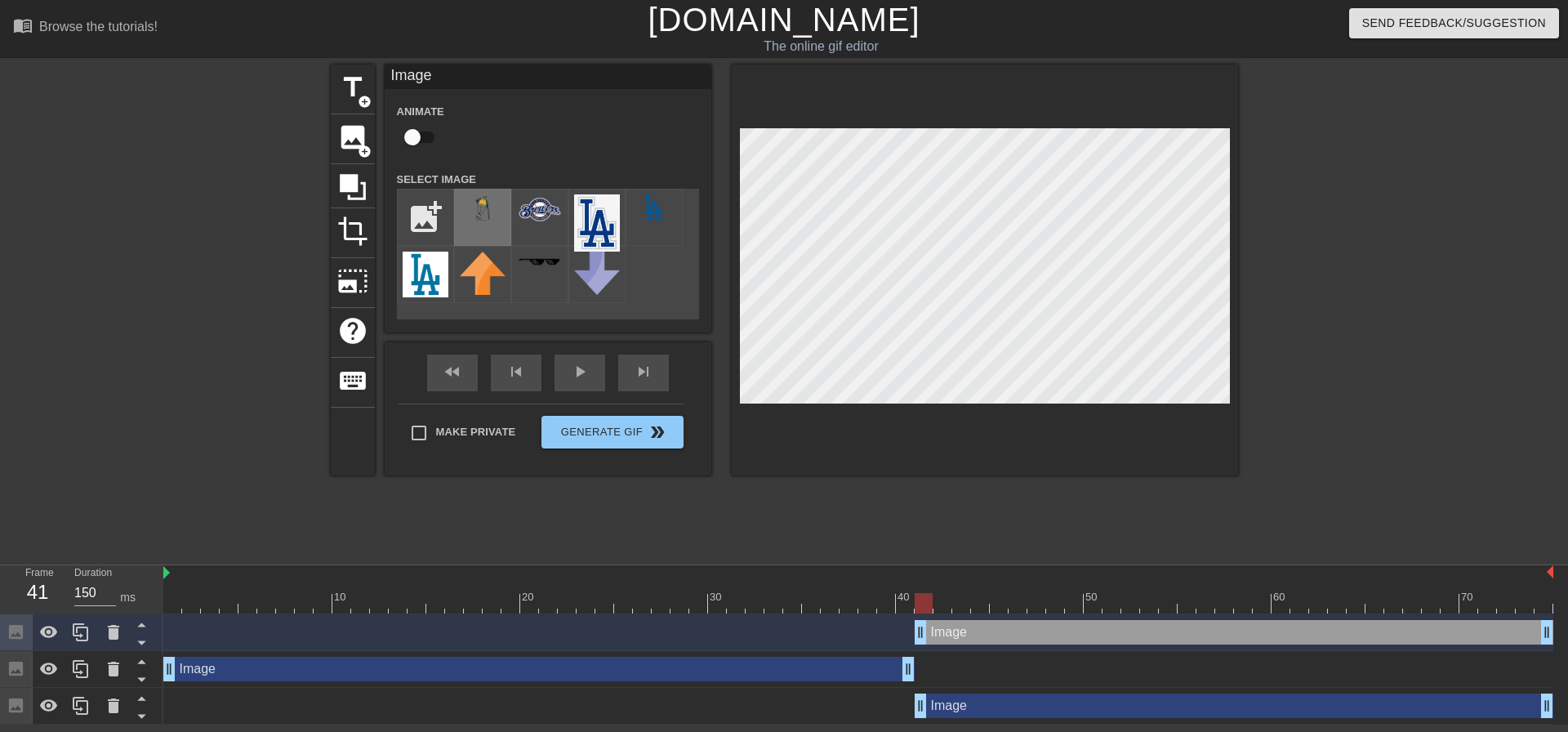
click at [485, 212] on img at bounding box center [482, 207] width 46 height 26
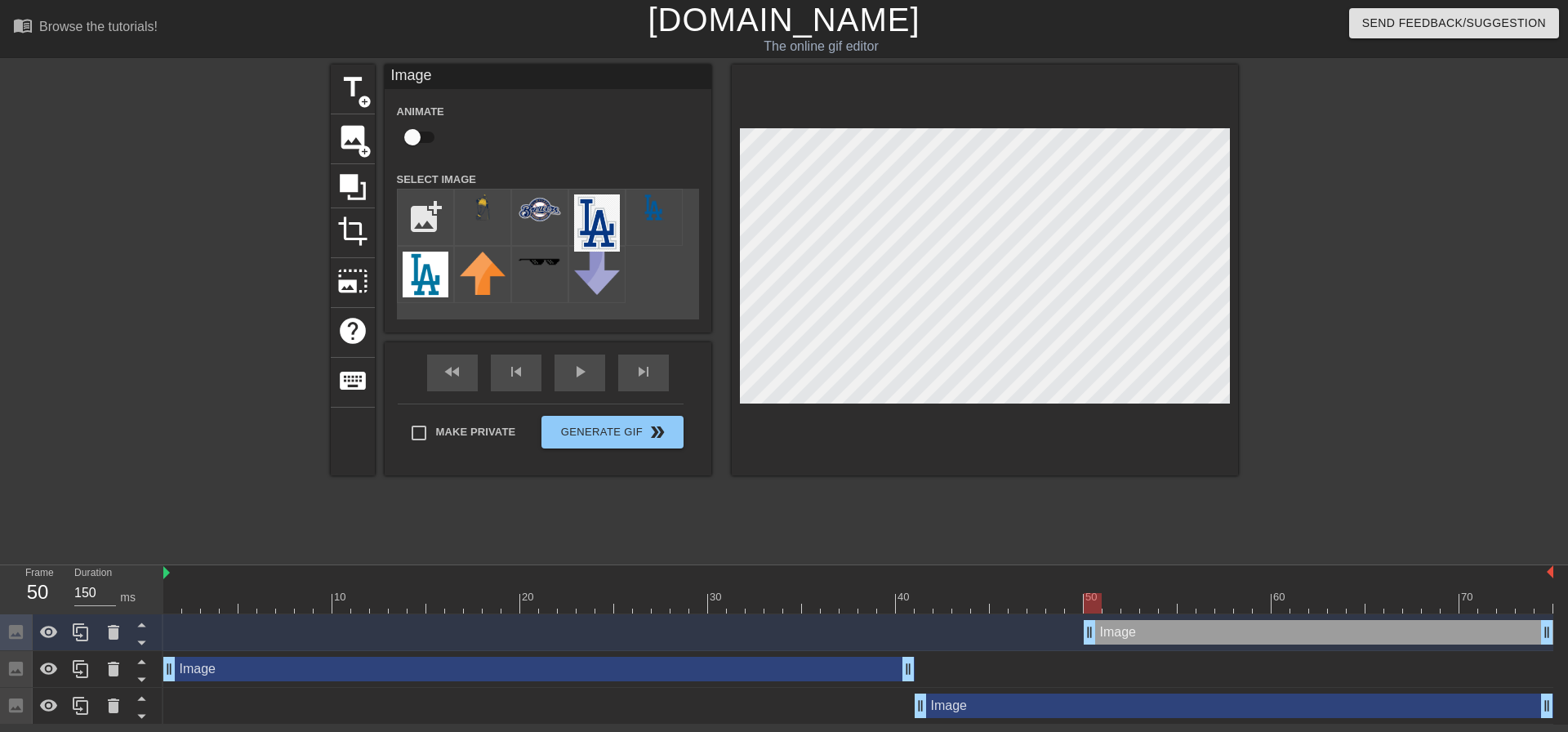
drag, startPoint x: 923, startPoint y: 633, endPoint x: 1099, endPoint y: 641, distance: 176.2
click at [588, 373] on div "play_arrow" at bounding box center [579, 372] width 51 height 37
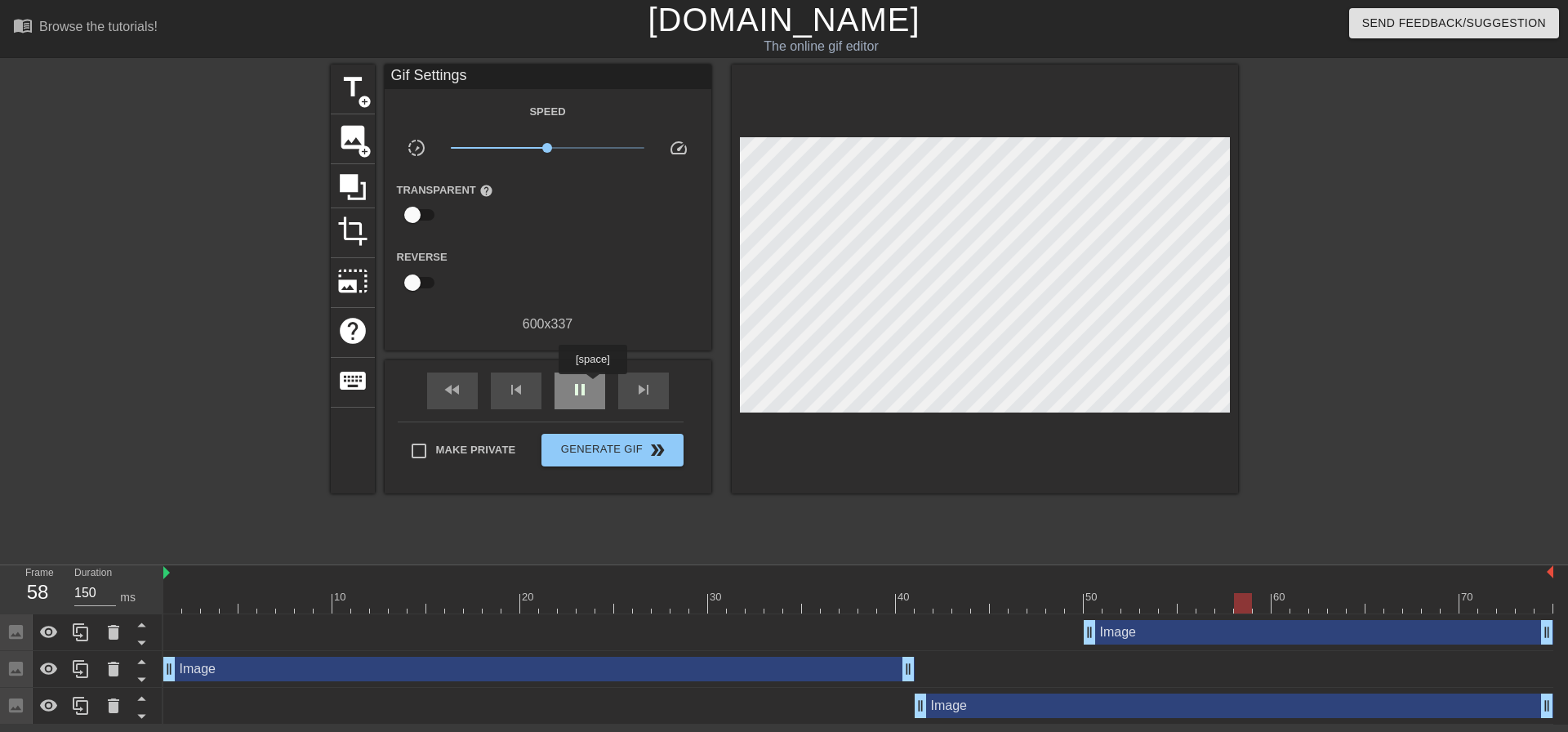
click at [592, 385] on div "pause" at bounding box center [579, 391] width 51 height 37
click at [592, 385] on div "play_arrow" at bounding box center [579, 391] width 51 height 37
click at [572, 388] on span "pause" at bounding box center [579, 390] width 20 height 20
click at [572, 388] on span "play_arrow" at bounding box center [579, 390] width 20 height 20
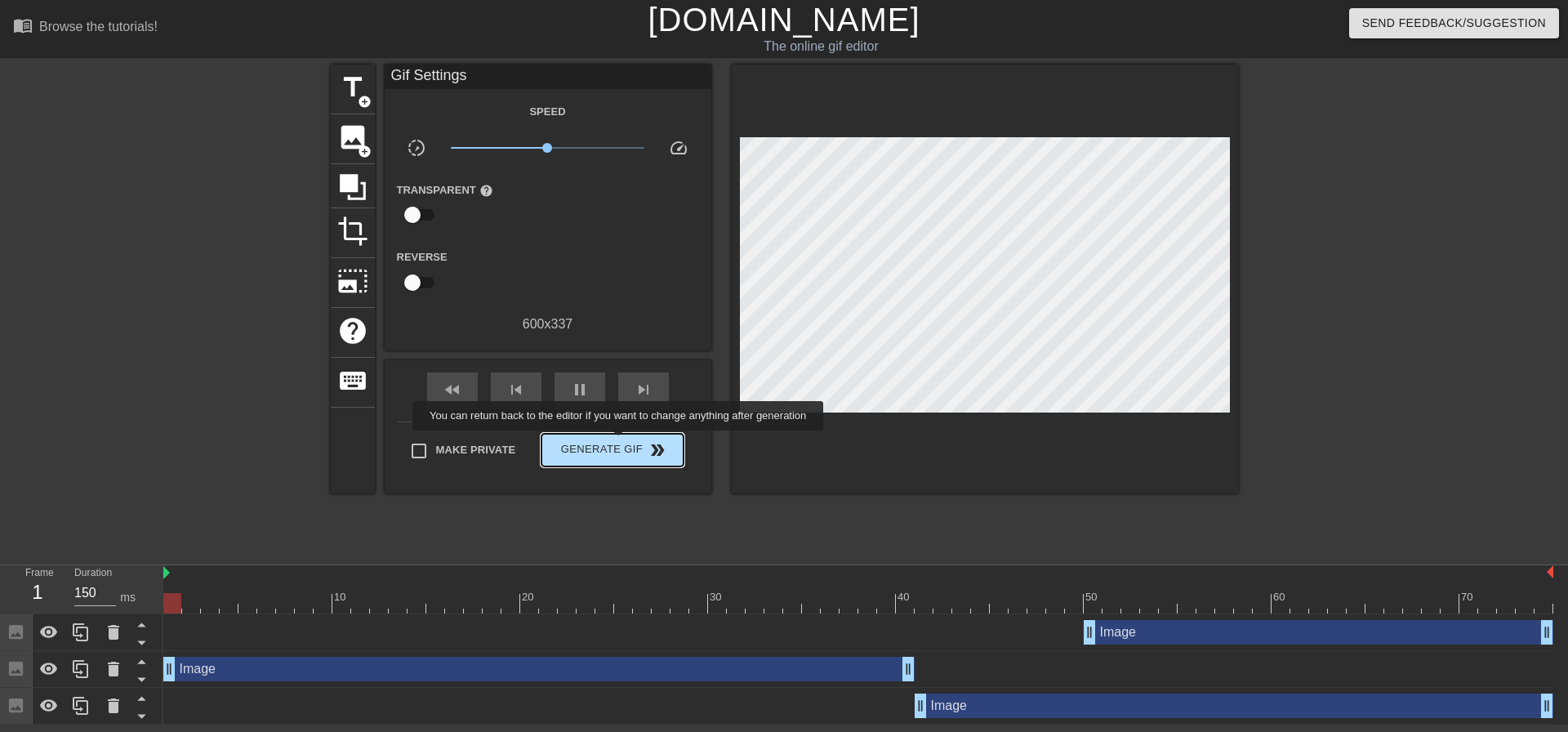
click at [623, 440] on span "Generate Gif double_arrow" at bounding box center [611, 450] width 128 height 20
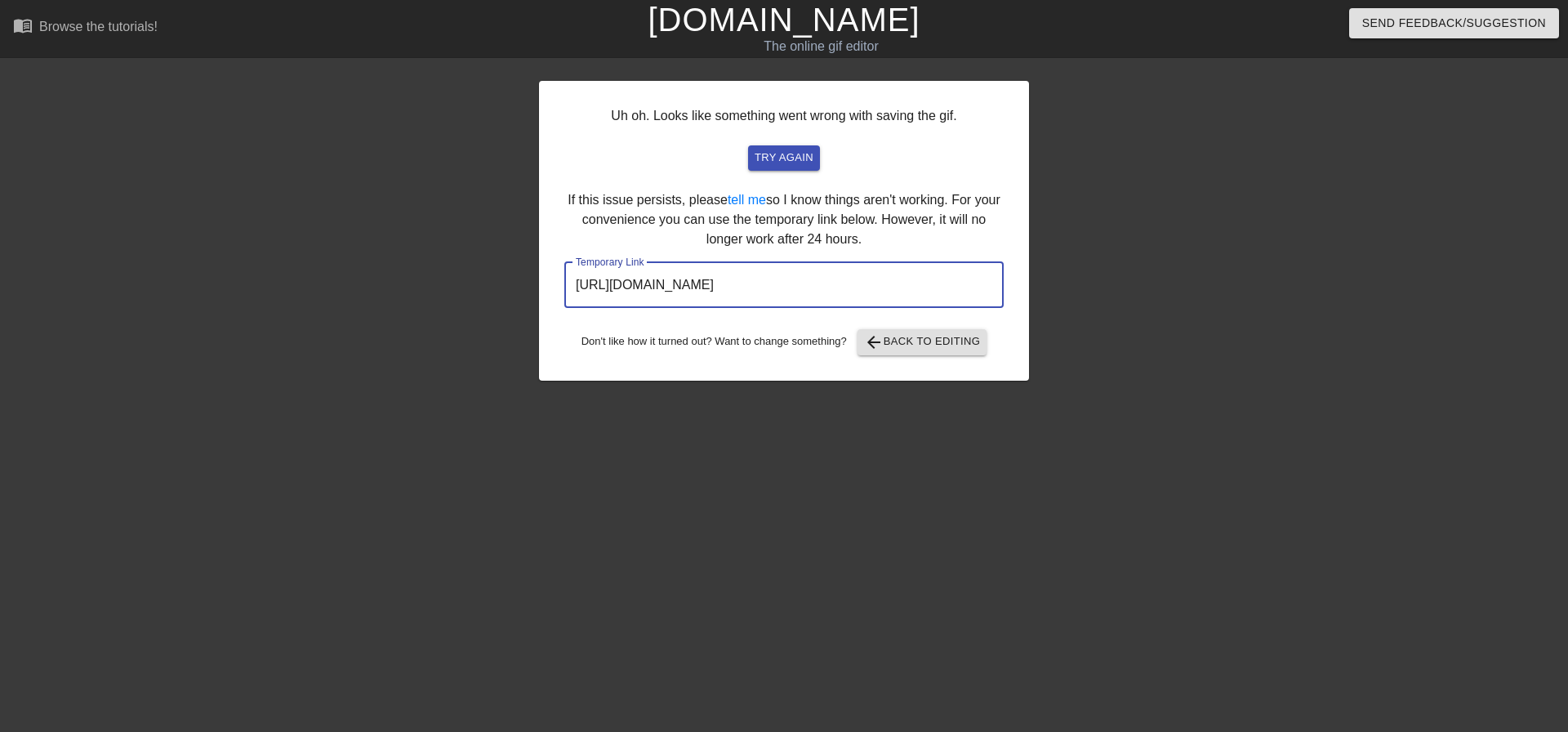
click at [943, 281] on input "[URL][DOMAIN_NAME]" at bounding box center [783, 285] width 439 height 46
